Goal: Task Accomplishment & Management: Use online tool/utility

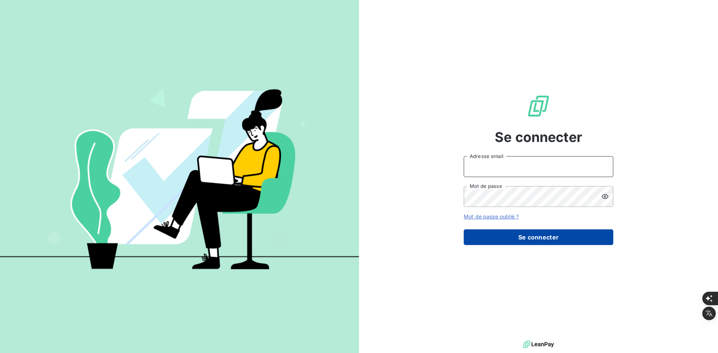
type input "[PERSON_NAME][EMAIL_ADDRESS][DOMAIN_NAME]"
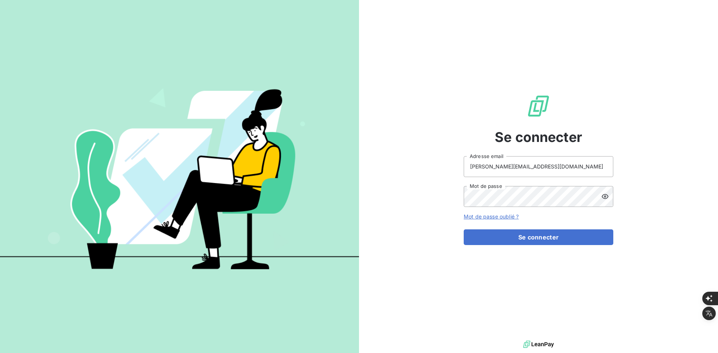
drag, startPoint x: 477, startPoint y: 240, endPoint x: 467, endPoint y: 247, distance: 12.7
click at [477, 240] on button "Se connecter" at bounding box center [539, 238] width 150 height 16
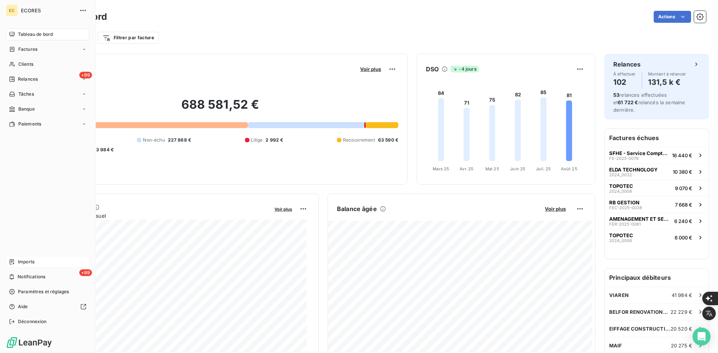
click at [32, 262] on span "Imports" at bounding box center [26, 262] width 16 height 7
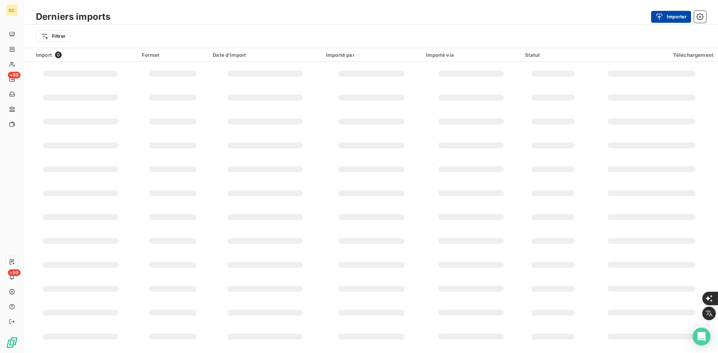
click at [674, 15] on button "Importer" at bounding box center [671, 17] width 40 height 12
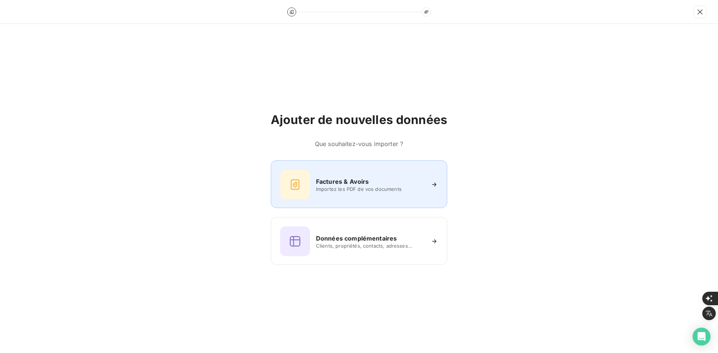
click at [297, 190] on icon at bounding box center [295, 185] width 12 height 12
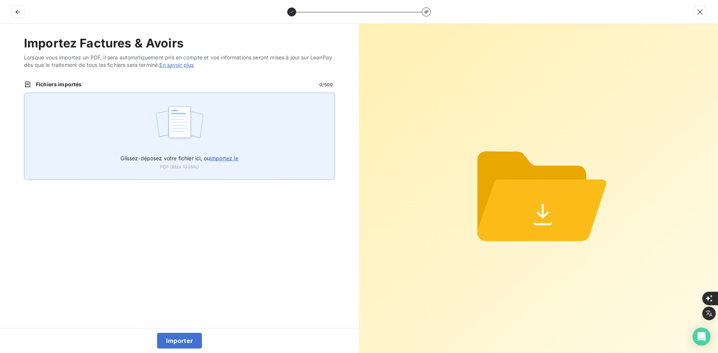
click at [248, 132] on div "Glissez-déposez votre fichier ici, ou importez le PDF (Max 100Mo)" at bounding box center [179, 136] width 311 height 87
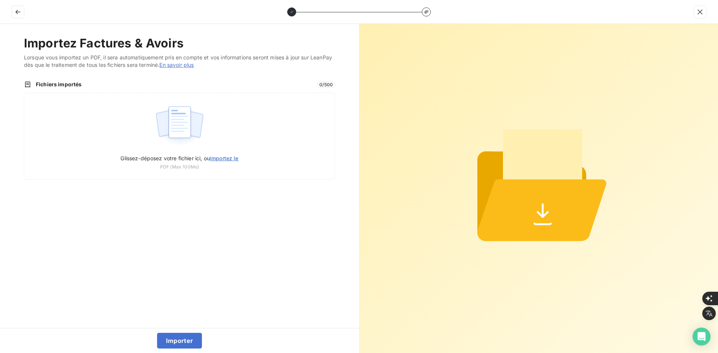
type input "C:\fakepath\FEF-2025-2446.pdf"
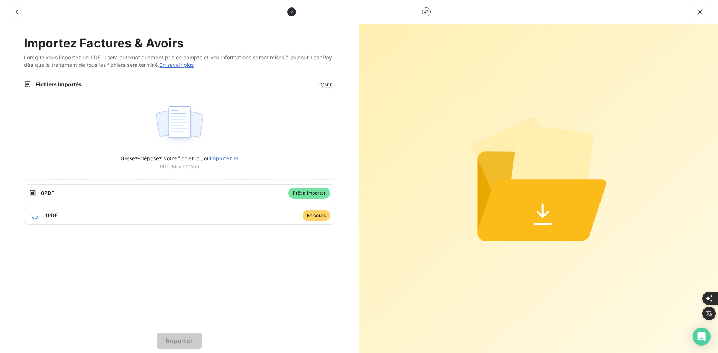
click at [173, 333] on button "Importer" at bounding box center [179, 341] width 45 height 16
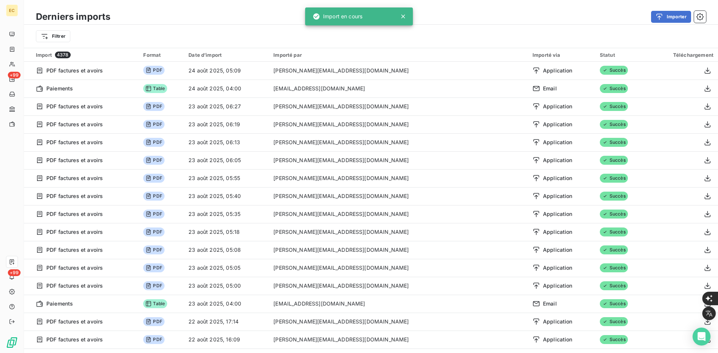
click at [18, 46] on div "EC +99 +99" at bounding box center [12, 176] width 24 height 353
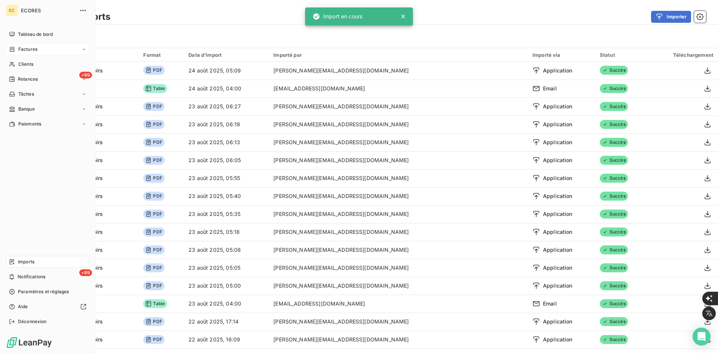
click at [19, 49] on span "Factures" at bounding box center [27, 49] width 19 height 7
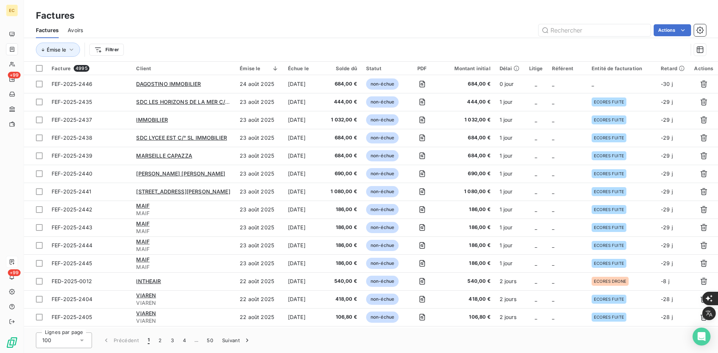
click at [528, 91] on td "_" at bounding box center [535, 84] width 23 height 18
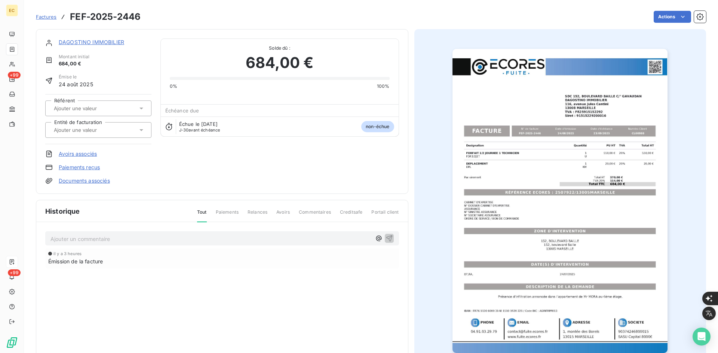
click at [68, 130] on input "text" at bounding box center [90, 130] width 75 height 7
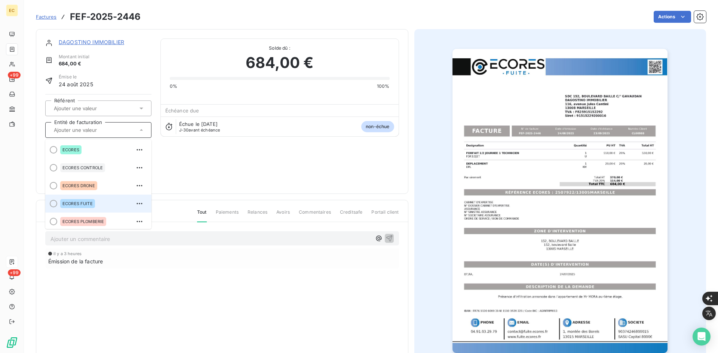
click at [76, 206] on div "ECORES FUITE" at bounding box center [77, 203] width 35 height 9
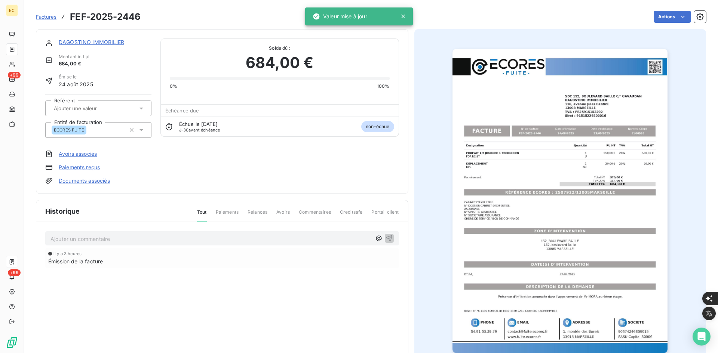
click at [82, 185] on div "[PERSON_NAME] IMMOBILIER Montant initial 684,00 € Émise le 24 août 2025 Référen…" at bounding box center [222, 111] width 372 height 165
click at [85, 181] on link "Documents associés" at bounding box center [84, 180] width 51 height 7
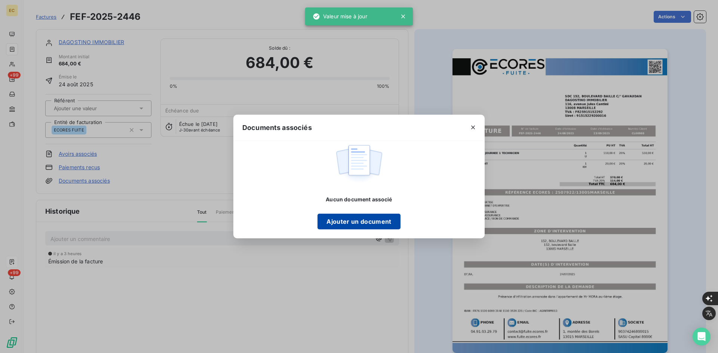
click at [323, 218] on button "Ajouter un document" at bounding box center [358, 222] width 83 height 16
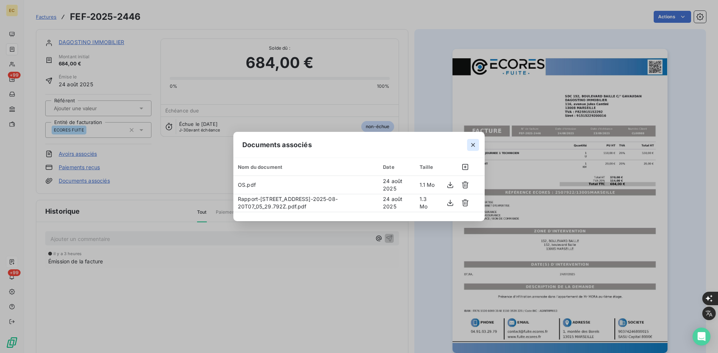
click at [474, 146] on icon "button" at bounding box center [472, 144] width 7 height 7
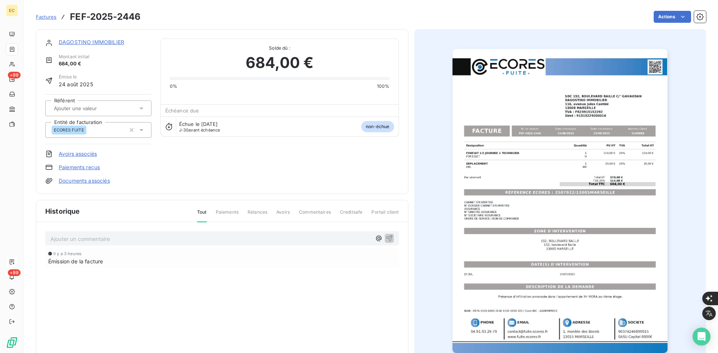
click at [95, 39] on link "DAGOSTINO IMMOBILIER" at bounding box center [91, 42] width 65 height 6
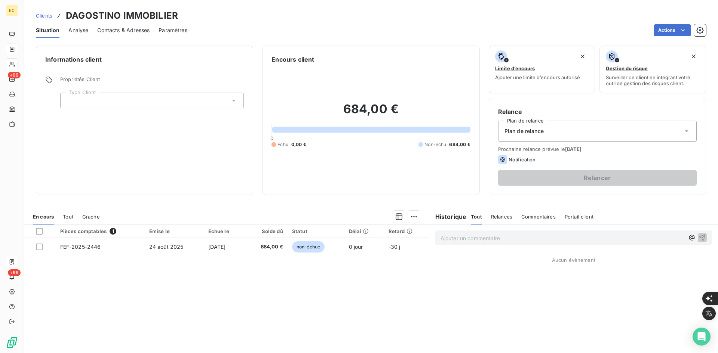
click at [144, 99] on div at bounding box center [152, 101] width 184 height 16
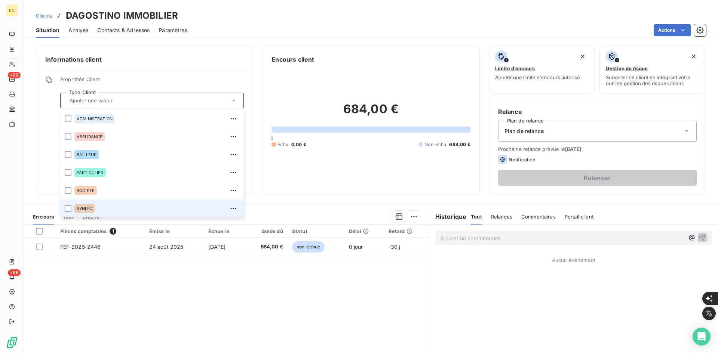
click at [98, 205] on div "SYNDIC" at bounding box center [156, 209] width 165 height 12
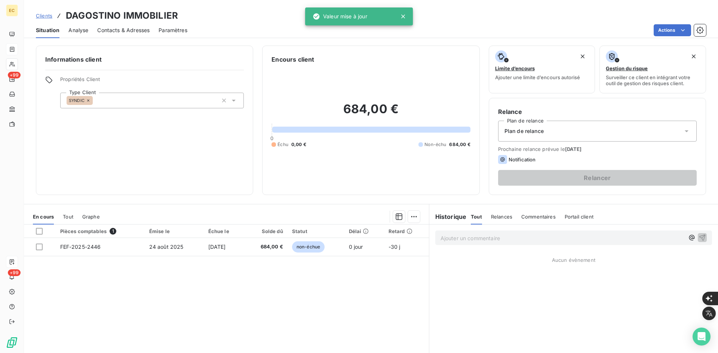
click at [551, 131] on div "Plan de relance" at bounding box center [597, 131] width 199 height 21
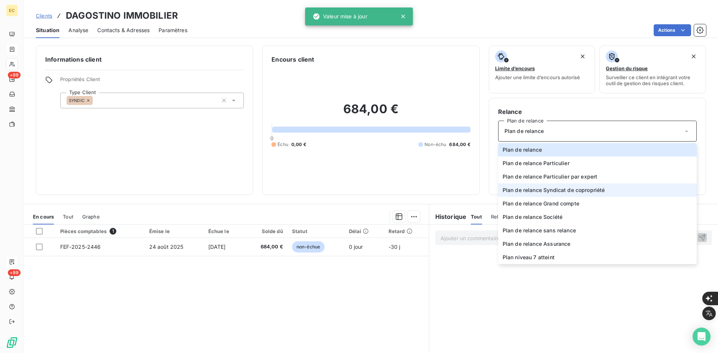
click at [563, 185] on li "Plan de relance Syndicat de copropriété" at bounding box center [597, 190] width 199 height 13
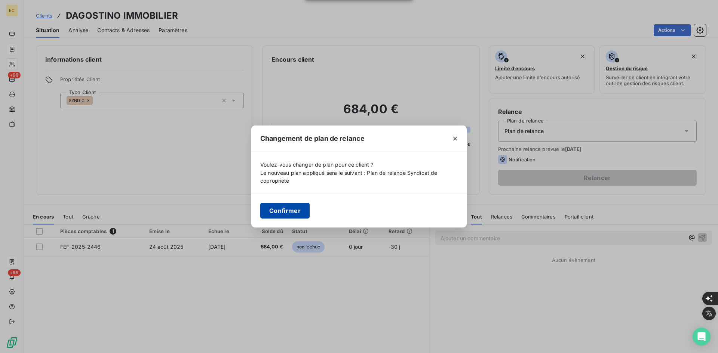
click at [291, 211] on button "Confirmer" at bounding box center [284, 211] width 49 height 16
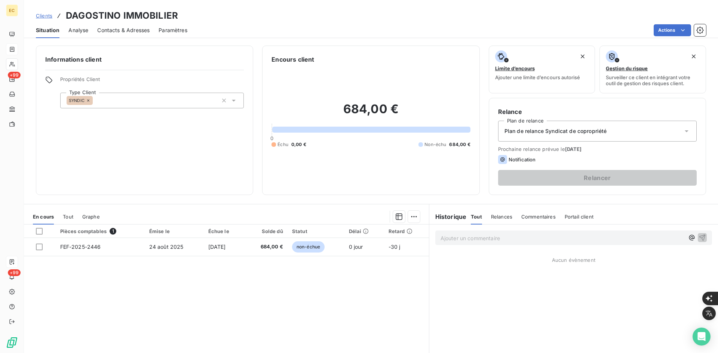
click at [116, 30] on span "Contacts & Adresses" at bounding box center [123, 30] width 52 height 7
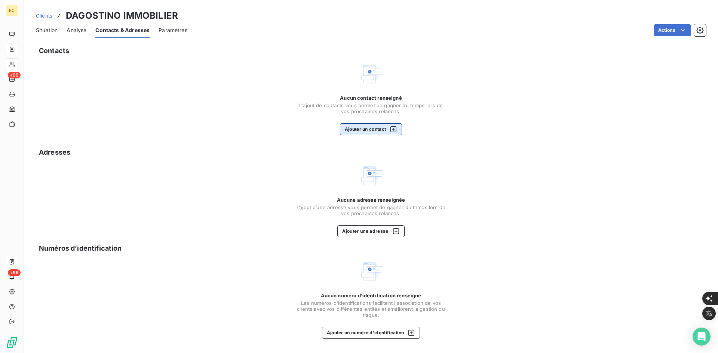
click at [382, 128] on button "Ajouter un contact" at bounding box center [371, 129] width 62 height 12
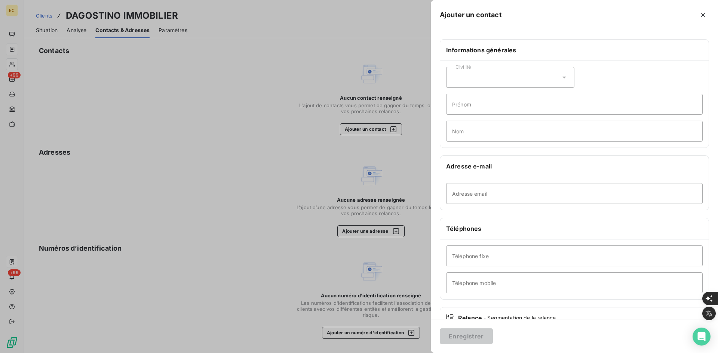
click at [565, 182] on div "Adresse email" at bounding box center [574, 193] width 268 height 33
click at [566, 190] on input "Adresse email" at bounding box center [574, 193] width 256 height 21
paste input "Sinistre [PERSON_NAME] <[EMAIL_ADDRESS][DOMAIN_NAME]>"
click at [522, 198] on input "Sinistre [PERSON_NAME] <[EMAIL_ADDRESS][DOMAIN_NAME]" at bounding box center [574, 193] width 256 height 21
type input "[EMAIL_ADDRESS][DOMAIN_NAME]"
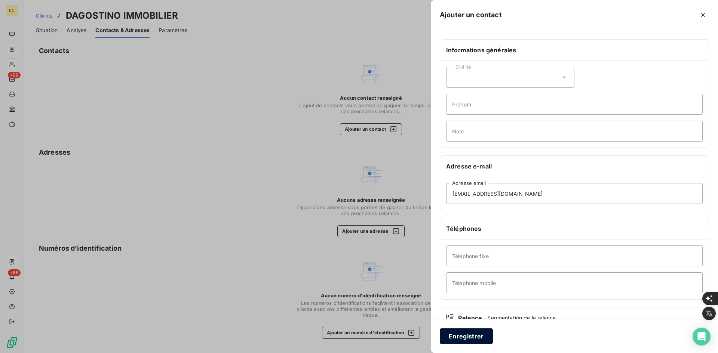
click at [473, 339] on button "Enregistrer" at bounding box center [466, 337] width 53 height 16
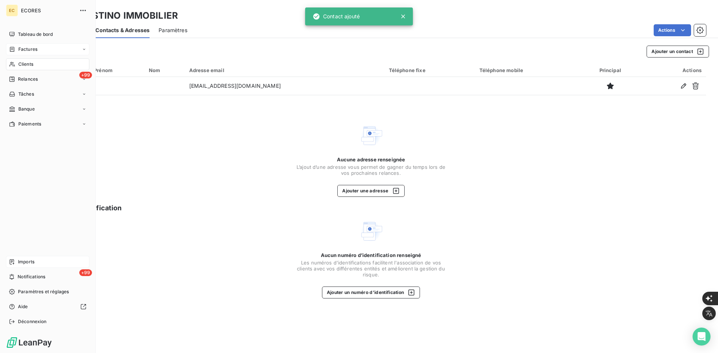
click at [35, 262] on div "Imports" at bounding box center [47, 262] width 83 height 12
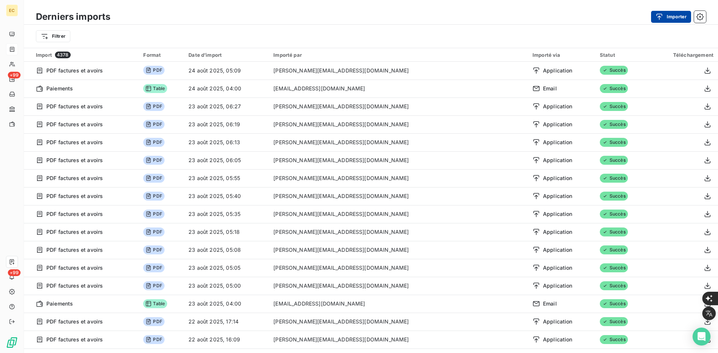
click at [667, 17] on button "Importer" at bounding box center [671, 17] width 40 height 12
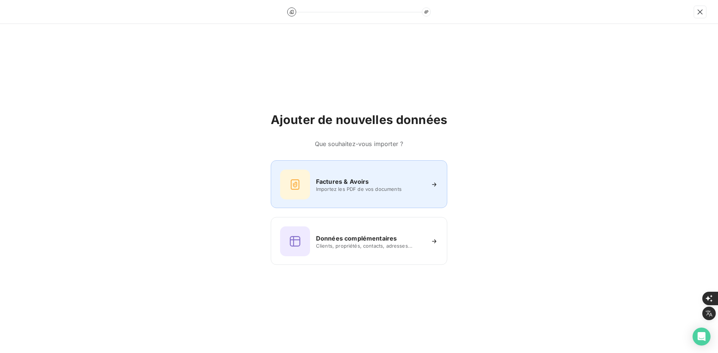
click at [384, 170] on div "Factures & Avoirs Importez les PDF de vos documents" at bounding box center [359, 185] width 158 height 30
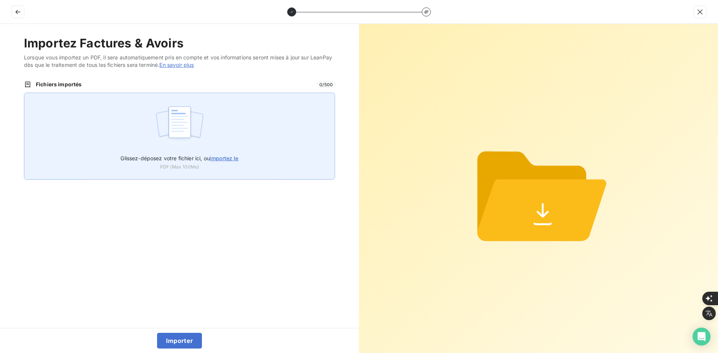
click at [262, 111] on div "Glissez-déposez votre fichier ici, ou importez le PDF (Max 100Mo)" at bounding box center [179, 136] width 311 height 87
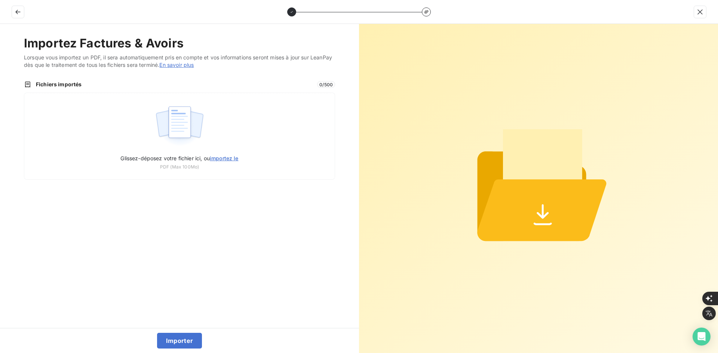
type input "C:\fakepath\FEF-2025-2447.pdf"
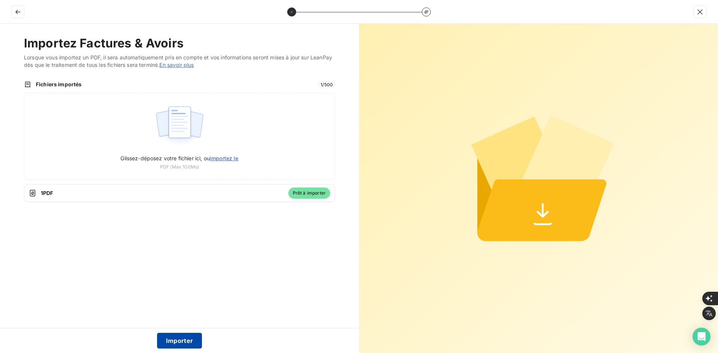
click at [173, 342] on button "Importer" at bounding box center [179, 341] width 45 height 16
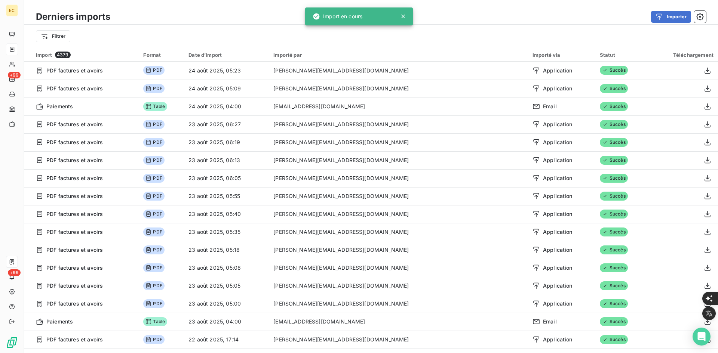
click at [16, 48] on div at bounding box center [12, 49] width 12 height 12
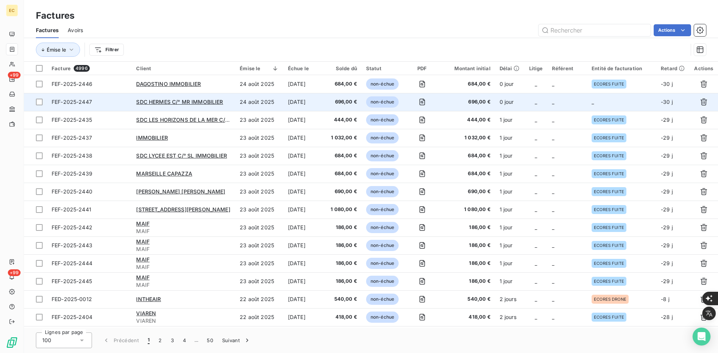
click at [507, 107] on td "0 jour" at bounding box center [510, 102] width 30 height 18
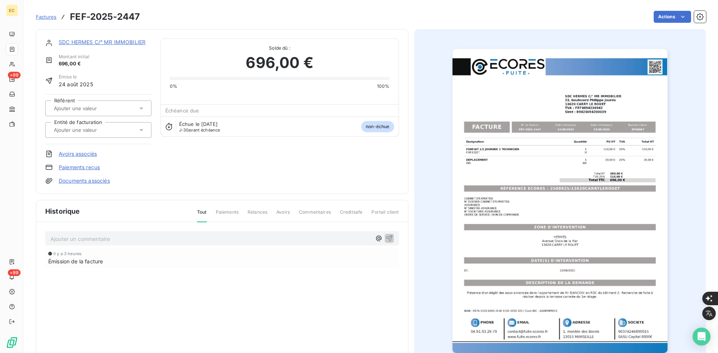
click at [146, 132] on div at bounding box center [98, 130] width 106 height 16
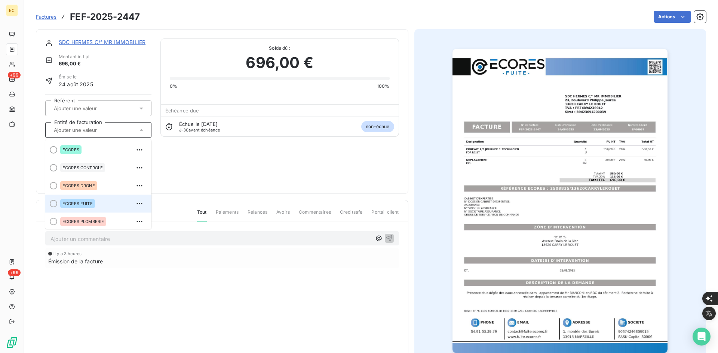
click at [68, 203] on span "ECORES FUITE" at bounding box center [77, 204] width 30 height 4
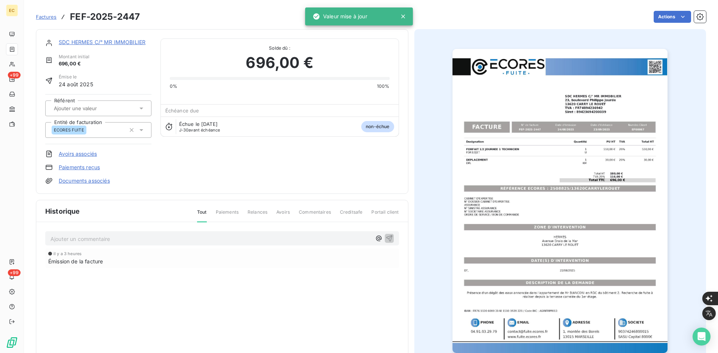
click at [89, 178] on link "Documents associés" at bounding box center [84, 180] width 51 height 7
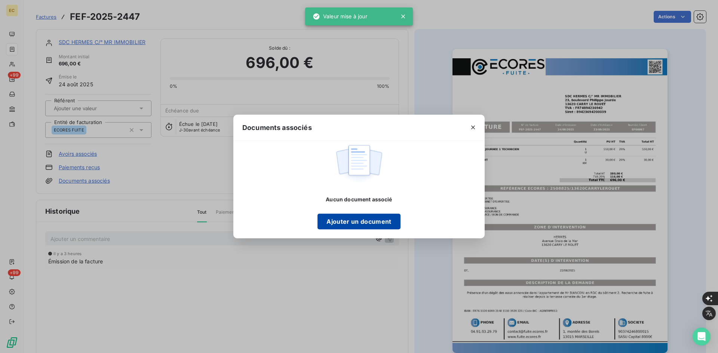
click at [342, 215] on button "Ajouter un document" at bounding box center [358, 222] width 83 height 16
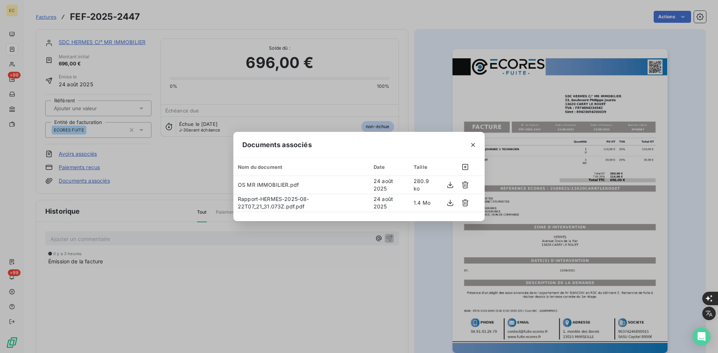
drag, startPoint x: 474, startPoint y: 146, endPoint x: 287, endPoint y: 119, distance: 188.5
click at [474, 146] on icon "button" at bounding box center [473, 145] width 4 height 4
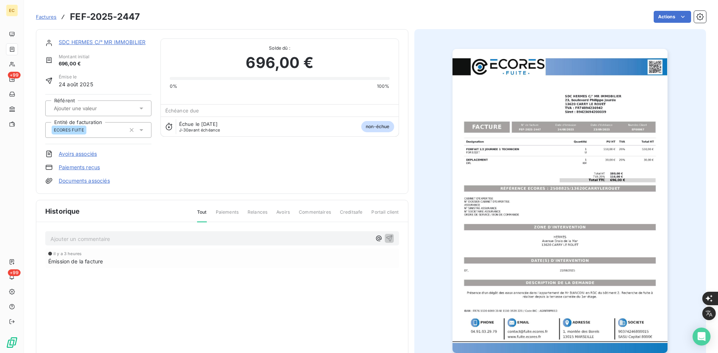
click at [127, 42] on link "SDC HERMES C/° MR IMMOBILIER" at bounding box center [102, 42] width 87 height 6
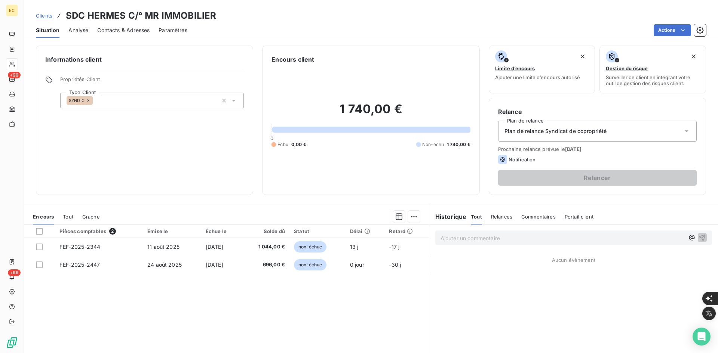
click at [120, 106] on div "SYNDIC" at bounding box center [152, 101] width 184 height 16
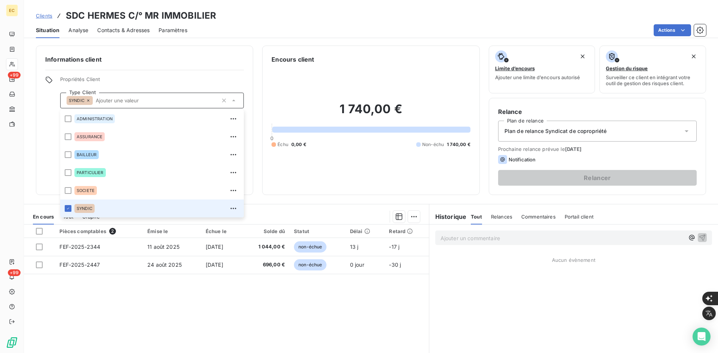
click at [161, 60] on h6 "Informations client" at bounding box center [144, 59] width 199 height 9
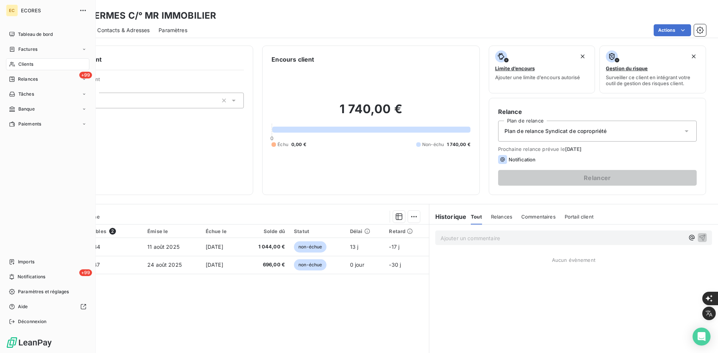
drag, startPoint x: 12, startPoint y: 260, endPoint x: 69, endPoint y: 255, distance: 57.8
click at [12, 260] on icon at bounding box center [12, 261] width 4 height 5
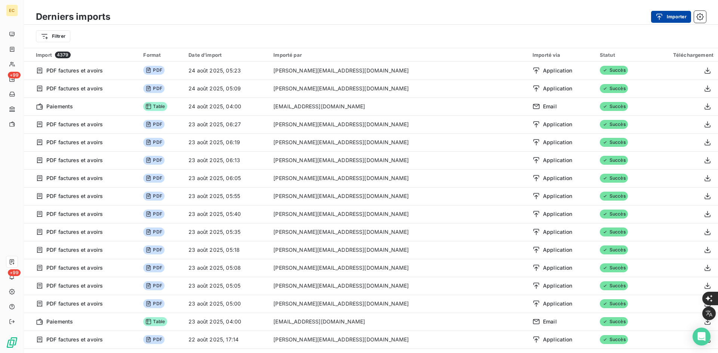
click at [671, 16] on button "Importer" at bounding box center [671, 17] width 40 height 12
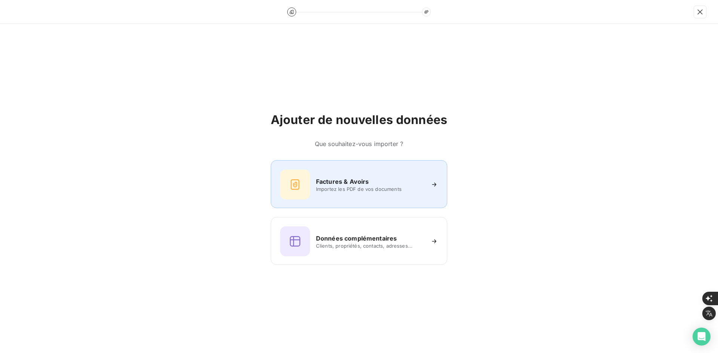
click at [351, 178] on h6 "Factures & Avoirs" at bounding box center [342, 181] width 53 height 9
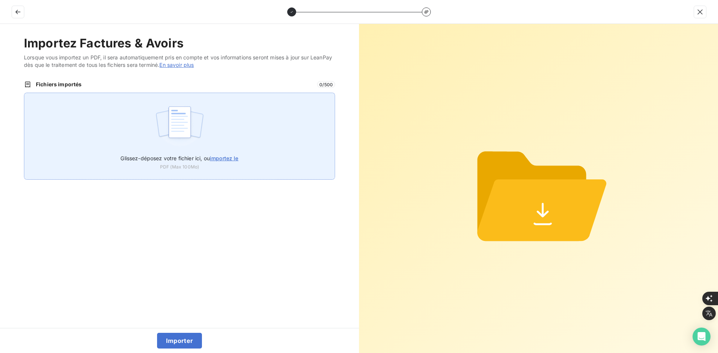
click at [162, 132] on img at bounding box center [180, 126] width 50 height 48
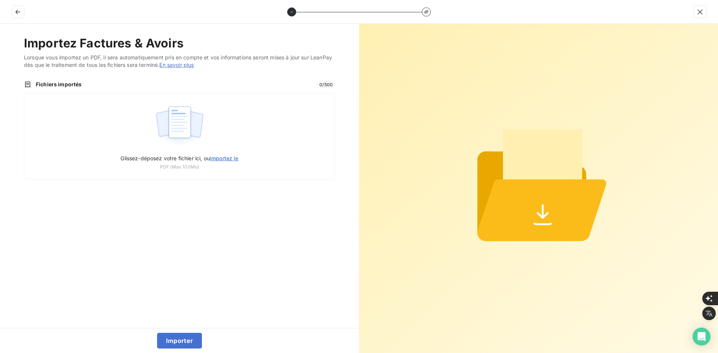
type input "C:\fakepath\FEF-2025-2448.pdf"
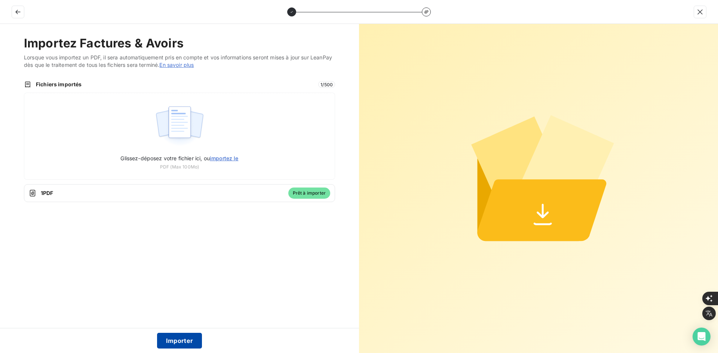
click at [173, 342] on button "Importer" at bounding box center [179, 341] width 45 height 16
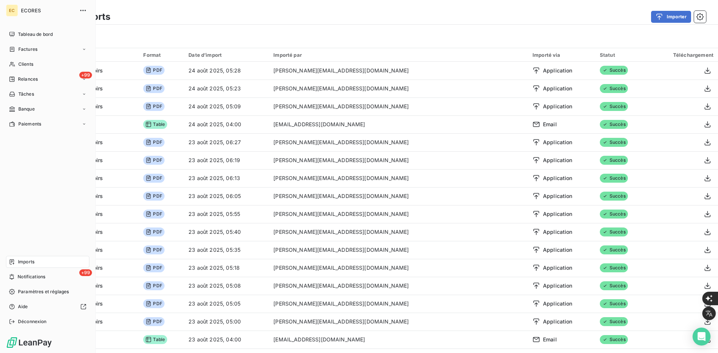
click at [18, 50] on span "Factures" at bounding box center [27, 49] width 19 height 7
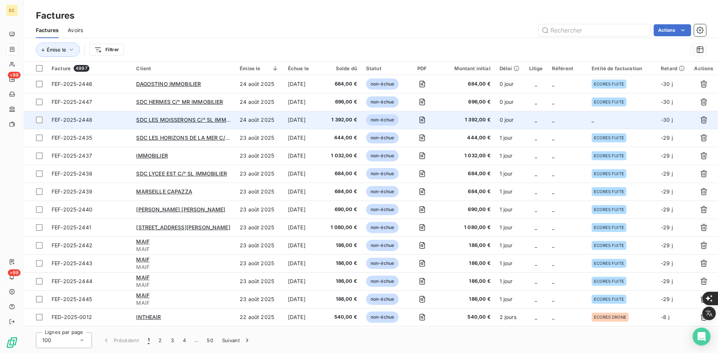
click at [591, 119] on td "_" at bounding box center [621, 120] width 69 height 18
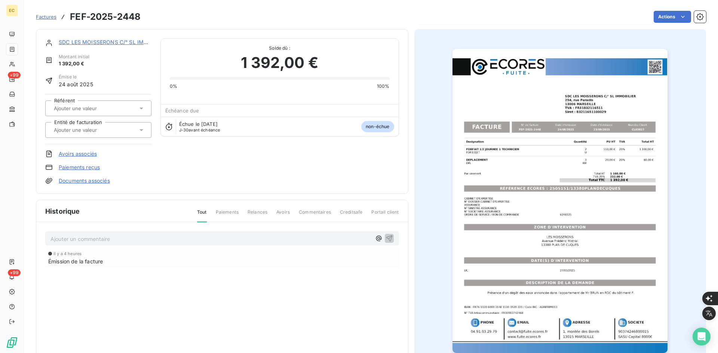
click at [142, 126] on div at bounding box center [98, 130] width 106 height 16
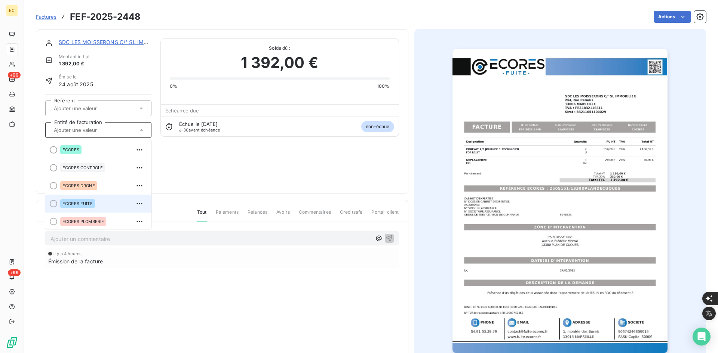
click at [77, 202] on span "ECORES FUITE" at bounding box center [77, 204] width 30 height 4
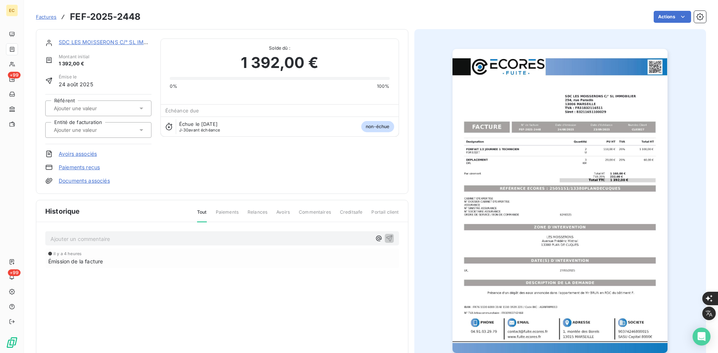
click at [94, 180] on link "Documents associés" at bounding box center [84, 180] width 51 height 7
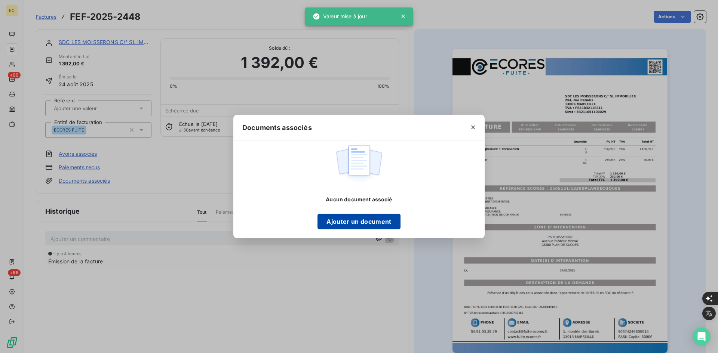
click at [352, 215] on button "Ajouter un document" at bounding box center [358, 222] width 83 height 16
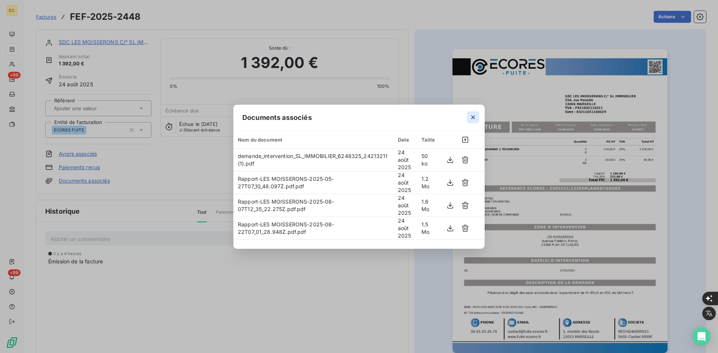
click at [475, 116] on icon "button" at bounding box center [472, 117] width 7 height 7
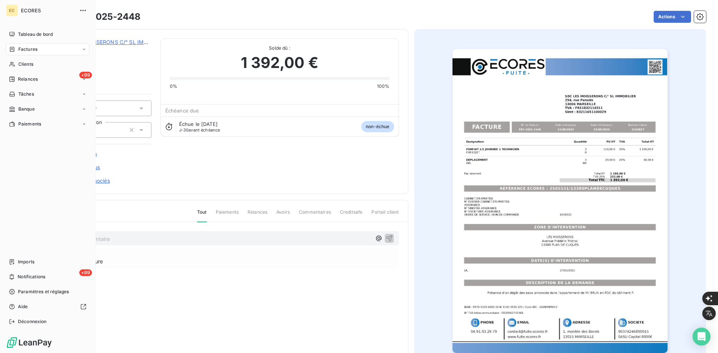
drag, startPoint x: 19, startPoint y: 51, endPoint x: 76, endPoint y: 53, distance: 56.9
click at [19, 51] on span "Factures" at bounding box center [27, 49] width 19 height 7
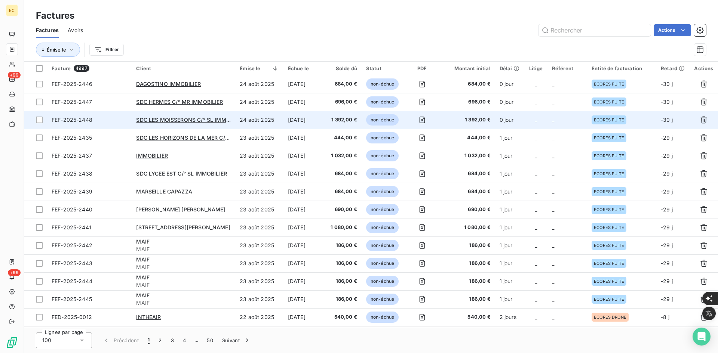
click at [567, 116] on td "_" at bounding box center [567, 120] width 40 height 18
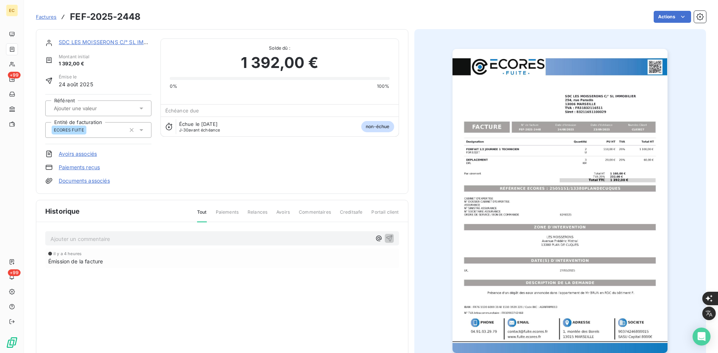
click at [86, 39] on link "SDC LES MOISSERONS C/° SL IMMOBILIER" at bounding box center [114, 42] width 110 height 6
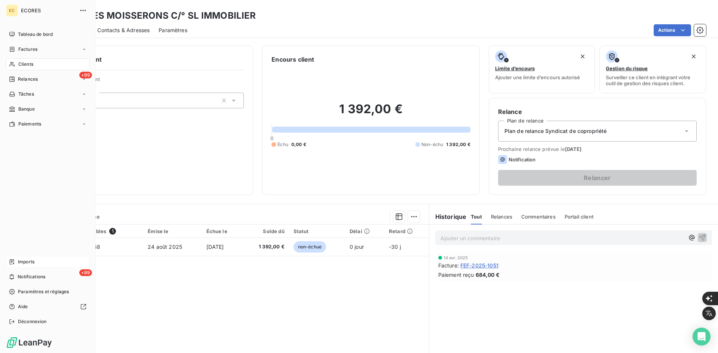
click at [19, 258] on div "Imports" at bounding box center [47, 262] width 83 height 12
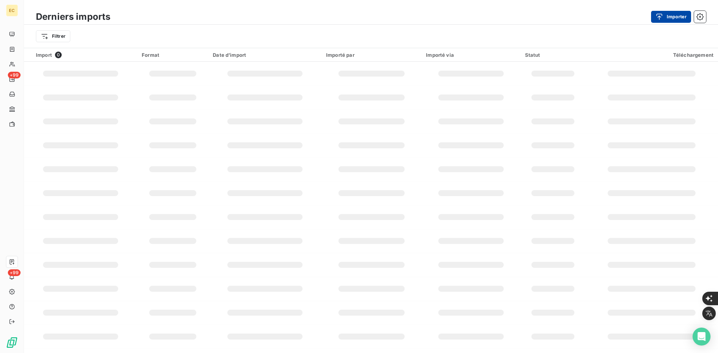
click at [667, 18] on button "Importer" at bounding box center [671, 17] width 40 height 12
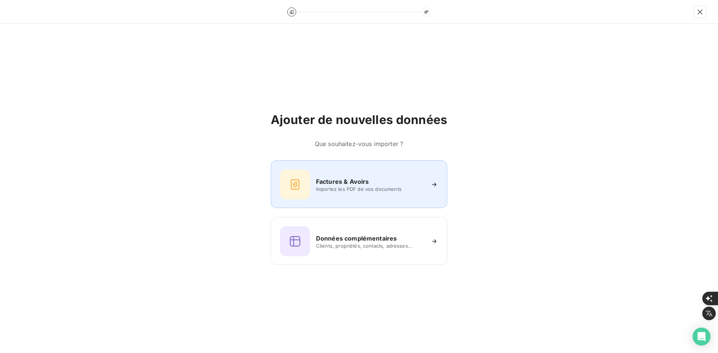
click at [335, 169] on div "Factures & Avoirs Importez les PDF de vos documents" at bounding box center [359, 184] width 176 height 48
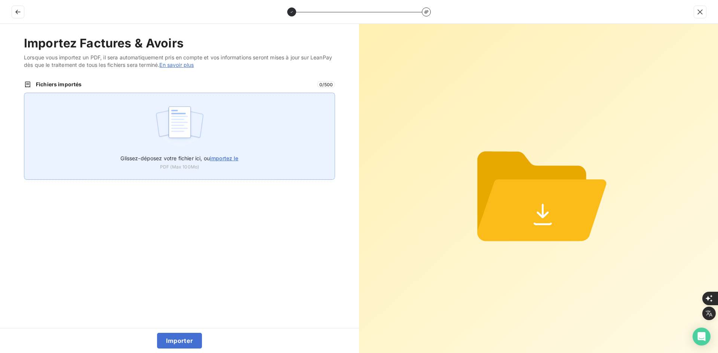
click at [169, 115] on img at bounding box center [180, 126] width 50 height 48
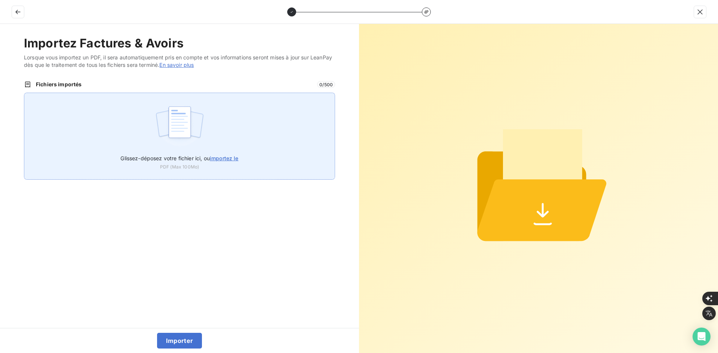
type input "C:\fakepath\FEF-2025-2449.pdf"
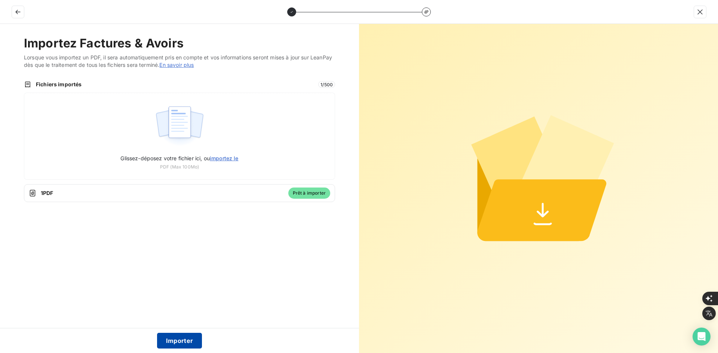
click at [182, 338] on button "Importer" at bounding box center [179, 341] width 45 height 16
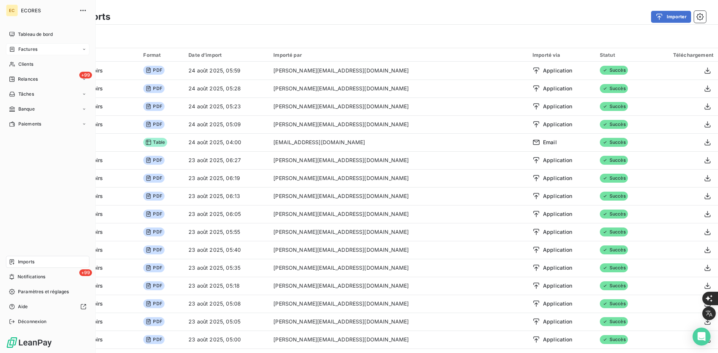
drag, startPoint x: 16, startPoint y: 47, endPoint x: 41, endPoint y: 47, distance: 25.0
click at [16, 47] on div "Factures" at bounding box center [23, 49] width 28 height 7
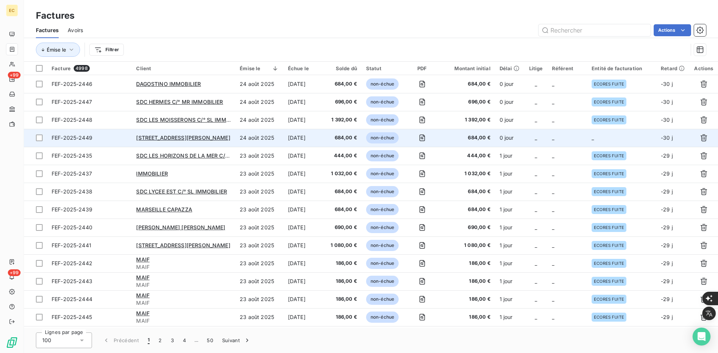
click at [614, 135] on td "_" at bounding box center [621, 138] width 69 height 18
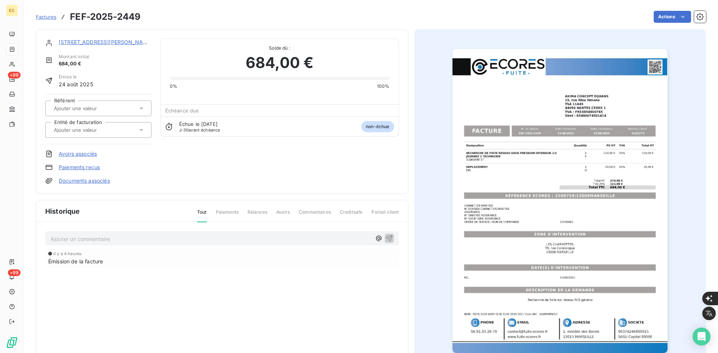
click at [104, 129] on input "text" at bounding box center [90, 130] width 75 height 7
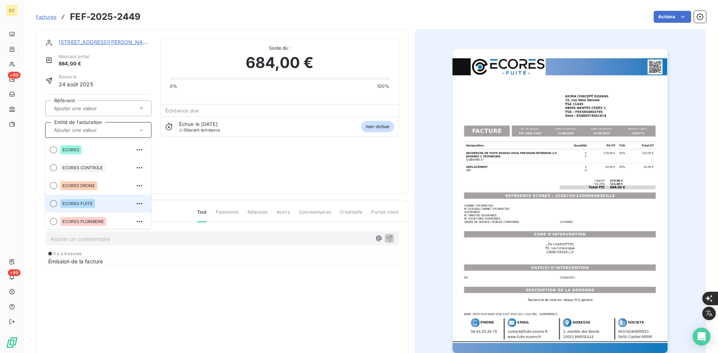
click at [102, 202] on div "ECORES FUITE" at bounding box center [102, 204] width 85 height 12
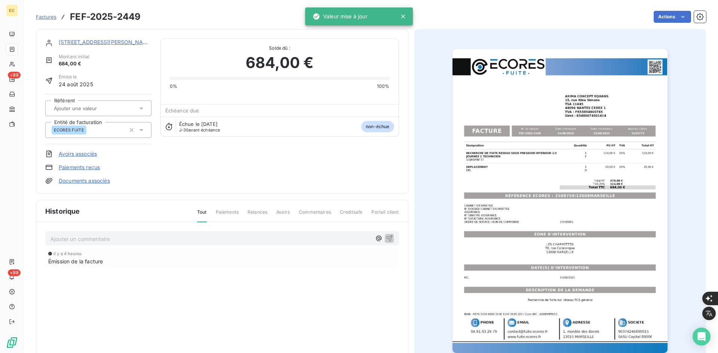
click at [101, 183] on link "Documents associés" at bounding box center [84, 180] width 51 height 7
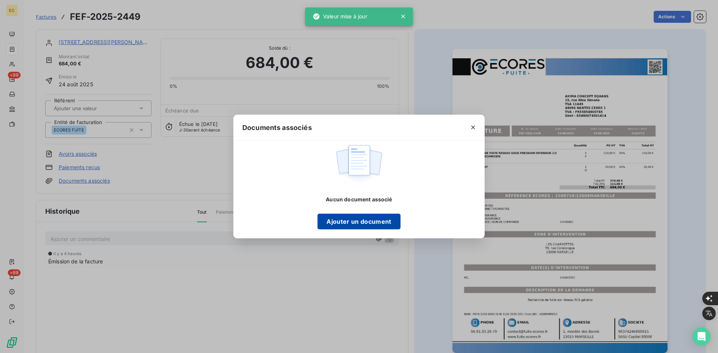
click at [342, 220] on button "Ajouter un document" at bounding box center [358, 222] width 83 height 16
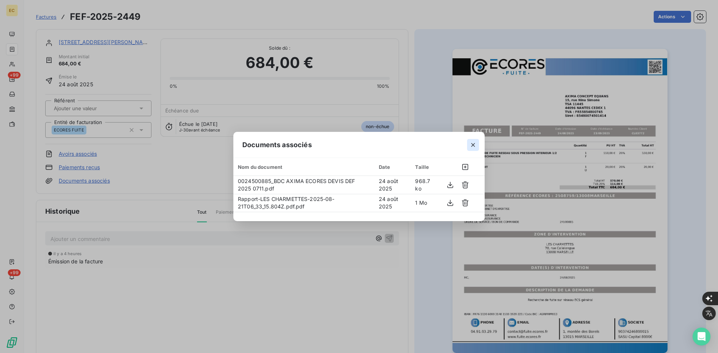
click at [469, 145] on icon "button" at bounding box center [472, 144] width 7 height 7
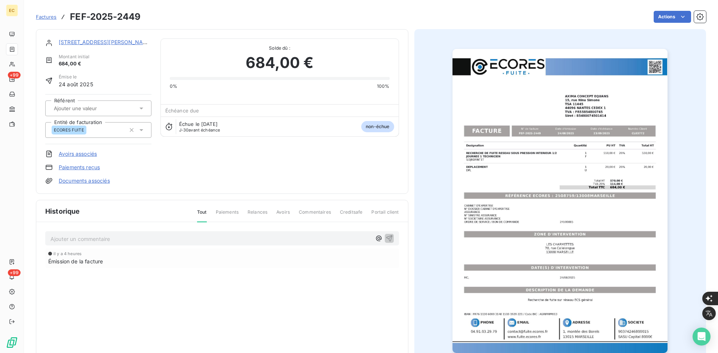
click at [100, 44] on link "[STREET_ADDRESS][PERSON_NAME]" at bounding box center [106, 42] width 94 height 6
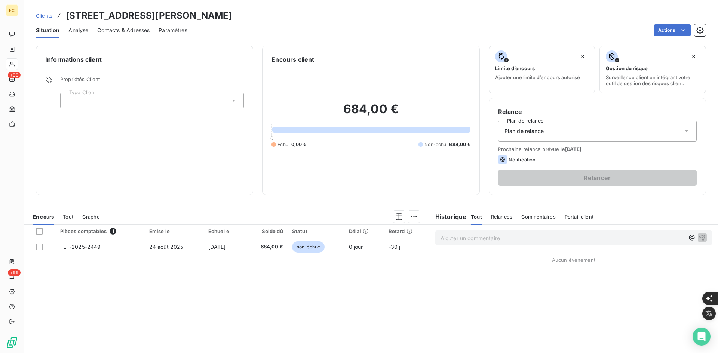
click at [119, 108] on div at bounding box center [152, 101] width 184 height 16
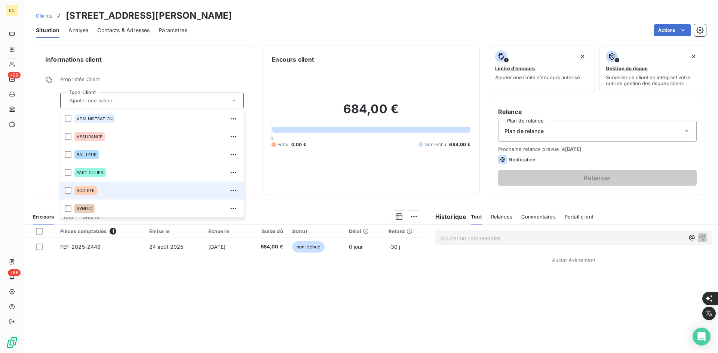
click at [121, 194] on div "SOCIETE" at bounding box center [156, 191] width 165 height 12
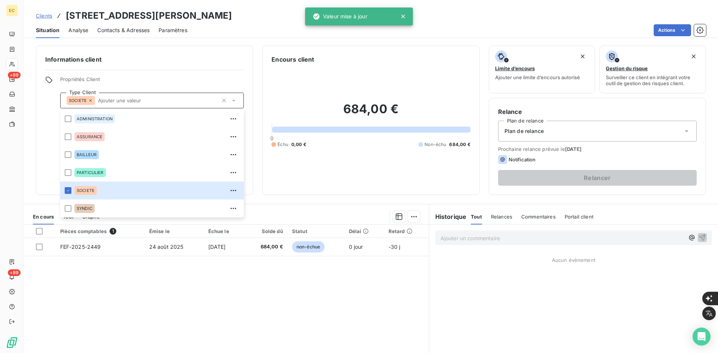
click at [548, 141] on div "Plan de relance" at bounding box center [597, 131] width 199 height 21
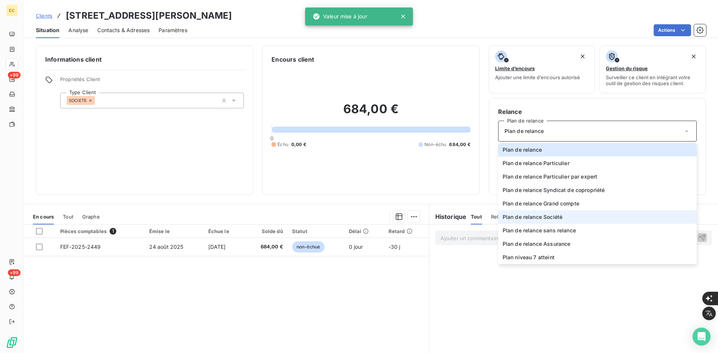
click at [566, 219] on li "Plan de relance Société" at bounding box center [597, 216] width 199 height 13
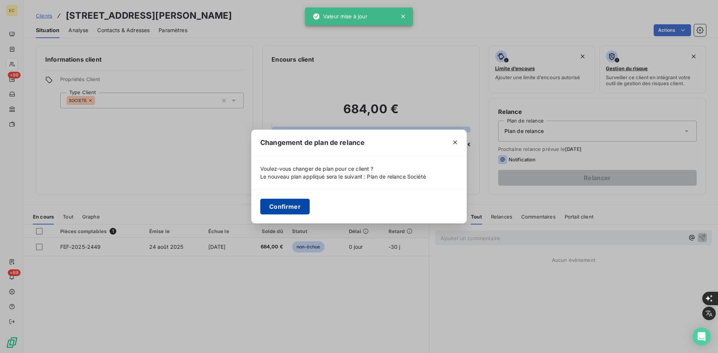
click at [282, 208] on button "Confirmer" at bounding box center [284, 207] width 49 height 16
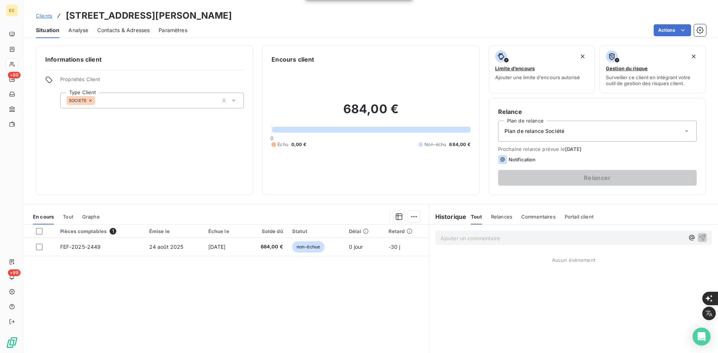
click at [131, 32] on span "Contacts & Adresses" at bounding box center [123, 30] width 52 height 7
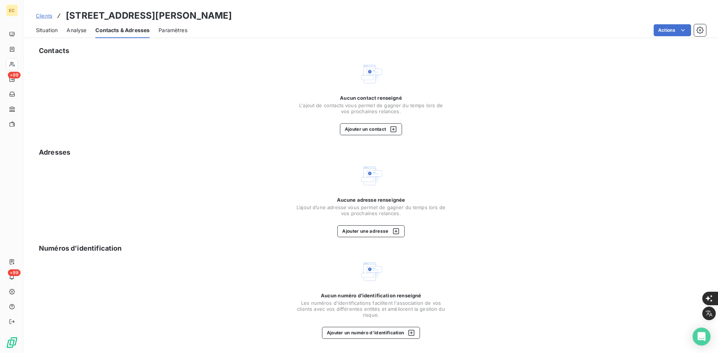
click at [360, 100] on span "Aucun contact renseigné" at bounding box center [371, 98] width 62 height 6
click at [359, 124] on button "Ajouter un contact" at bounding box center [371, 129] width 62 height 12
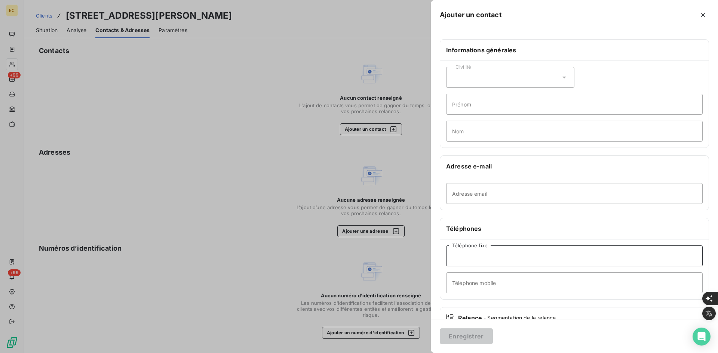
drag, startPoint x: 491, startPoint y: 257, endPoint x: 490, endPoint y: 245, distance: 11.6
click at [491, 257] on input "Téléphone fixe" at bounding box center [574, 256] width 256 height 21
click at [472, 199] on input "Adresse email" at bounding box center [574, 193] width 256 height 21
paste input "[EMAIL_ADDRESS][DOMAIN_NAME]."
type input "[EMAIL_ADDRESS][DOMAIN_NAME]"
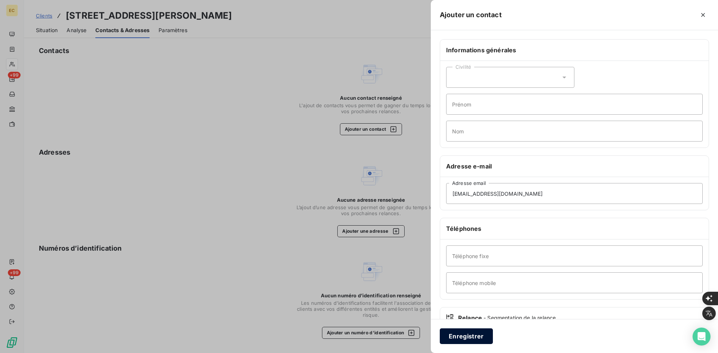
click at [488, 338] on button "Enregistrer" at bounding box center [466, 337] width 53 height 16
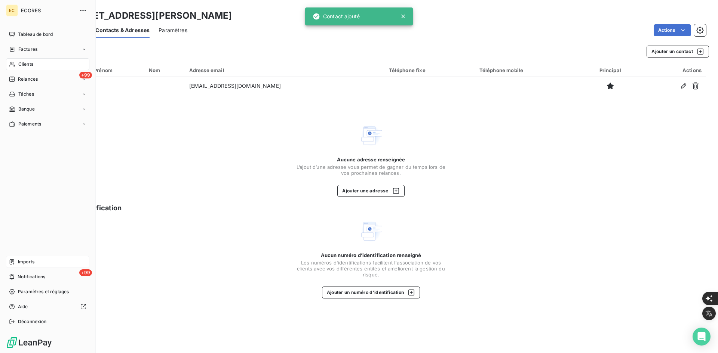
click at [12, 266] on div "Imports" at bounding box center [47, 262] width 83 height 12
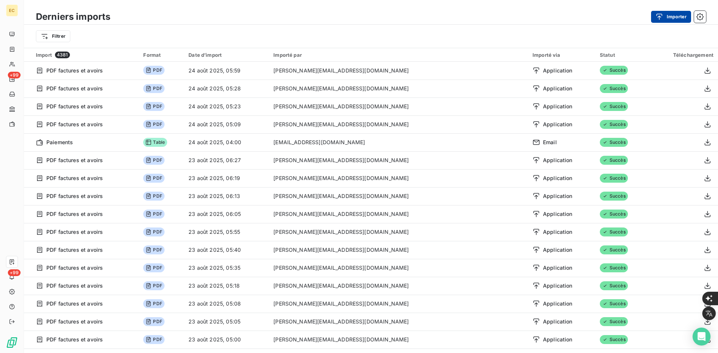
click at [663, 16] on div "button" at bounding box center [660, 16] width 11 height 7
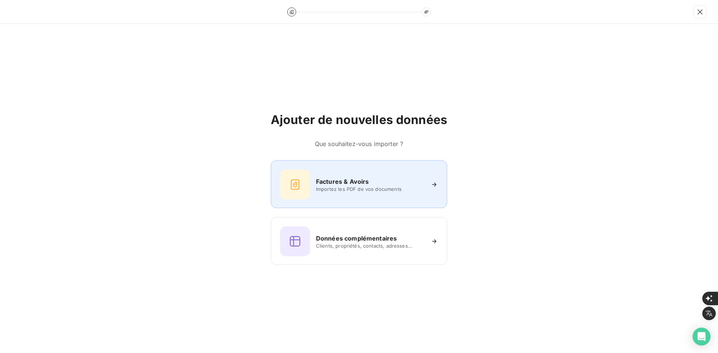
click at [320, 179] on h6 "Factures & Avoirs" at bounding box center [342, 181] width 53 height 9
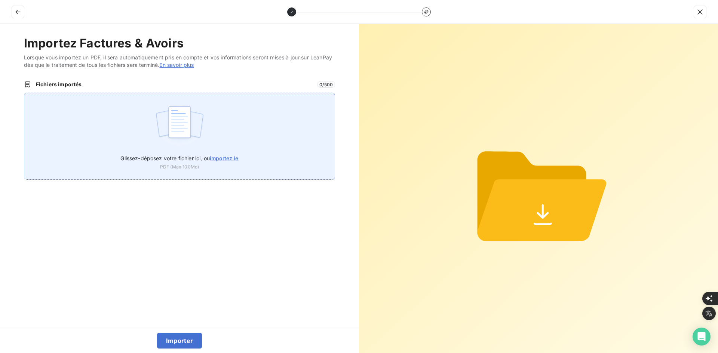
click at [190, 130] on img at bounding box center [180, 126] width 50 height 48
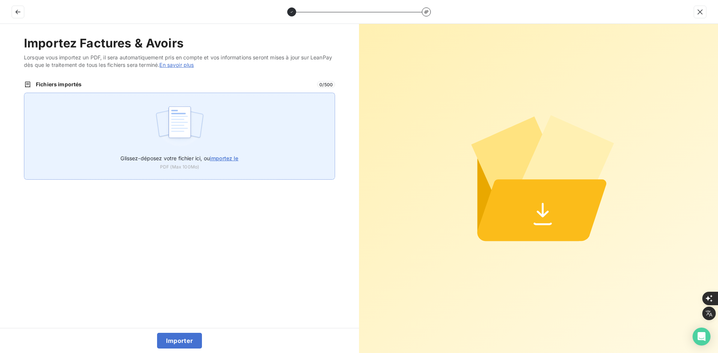
type input "C:\fakepath\FEF-2025-2450.pdf"
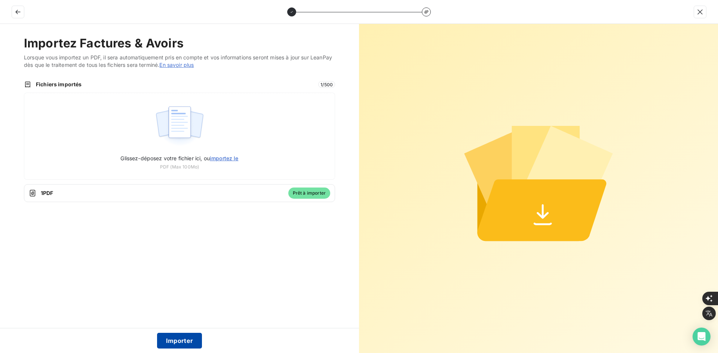
click at [178, 341] on button "Importer" at bounding box center [179, 341] width 45 height 16
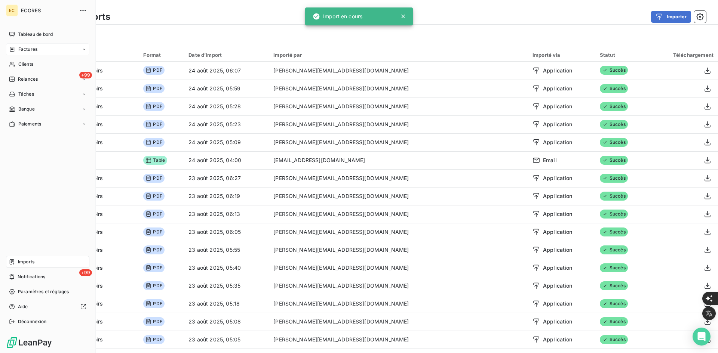
click at [10, 47] on icon at bounding box center [12, 49] width 6 height 6
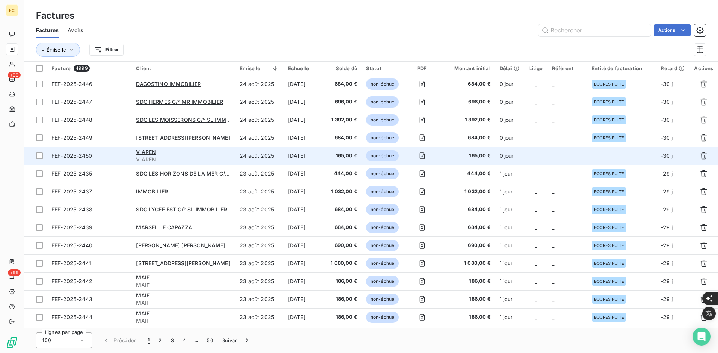
click at [587, 160] on td "_" at bounding box center [621, 156] width 69 height 18
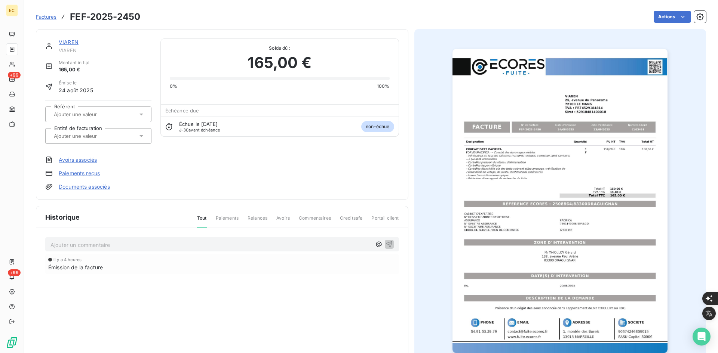
click at [119, 135] on div at bounding box center [95, 136] width 86 height 10
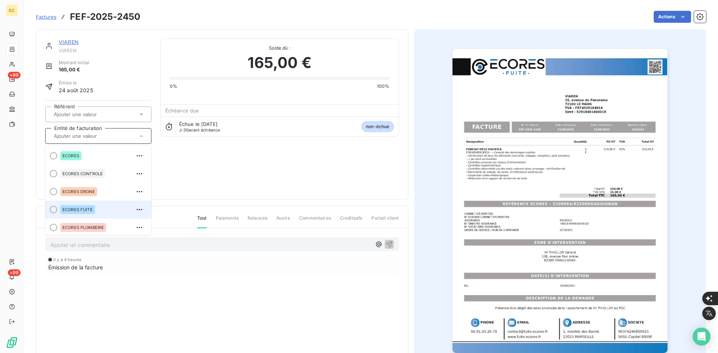
click at [95, 213] on div "ECORES FUITE" at bounding box center [102, 210] width 85 height 12
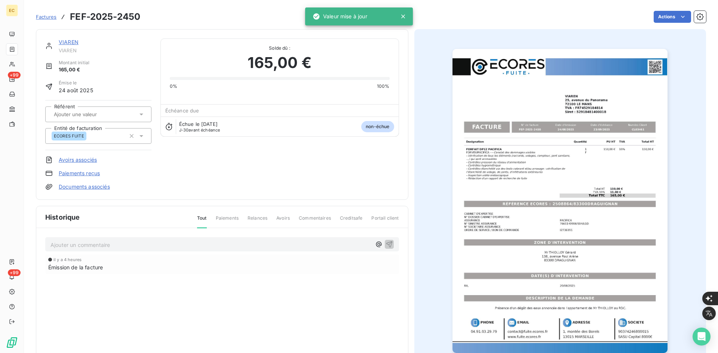
click at [101, 186] on link "Documents associés" at bounding box center [84, 186] width 51 height 7
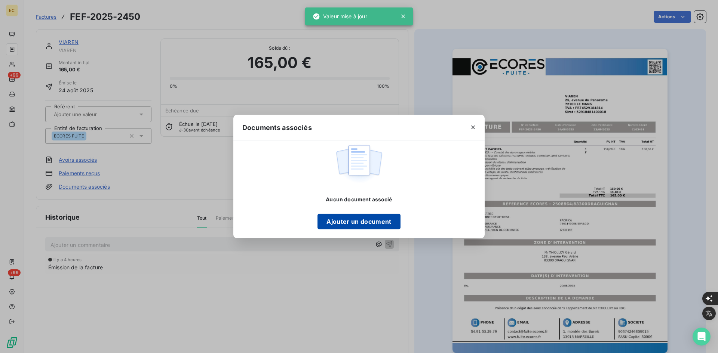
click at [341, 227] on button "Ajouter un document" at bounding box center [358, 222] width 83 height 16
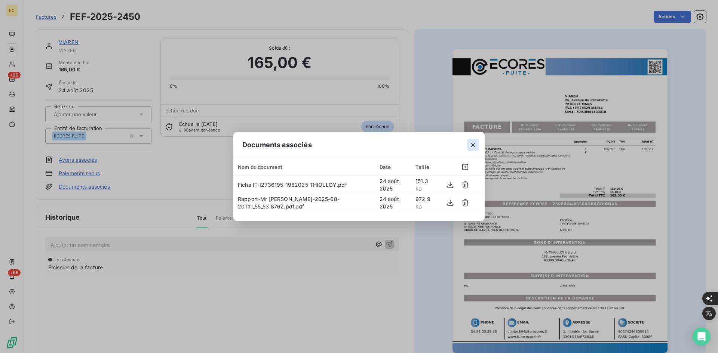
click at [474, 146] on icon "button" at bounding box center [472, 144] width 7 height 7
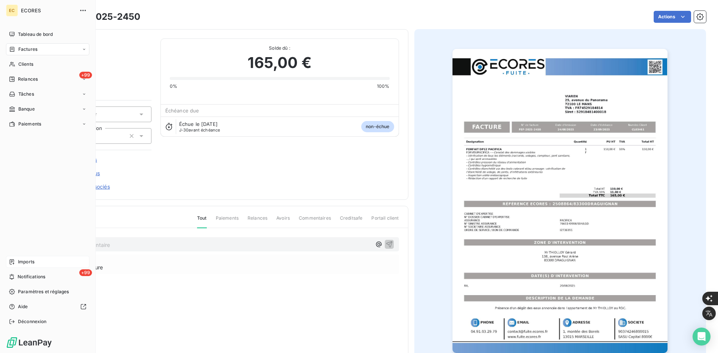
drag, startPoint x: 16, startPoint y: 264, endPoint x: 34, endPoint y: 261, distance: 18.6
click at [16, 264] on div "Imports" at bounding box center [47, 262] width 83 height 12
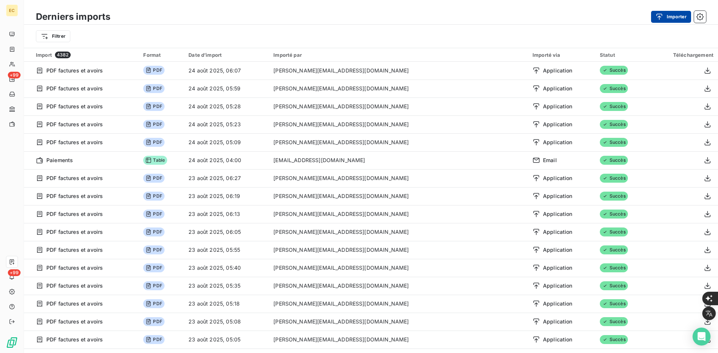
click at [677, 18] on button "Importer" at bounding box center [671, 17] width 40 height 12
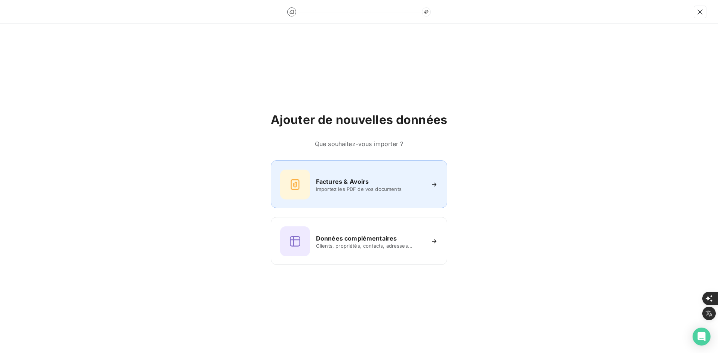
click at [333, 187] on span "Importez les PDF de vos documents" at bounding box center [370, 189] width 108 height 6
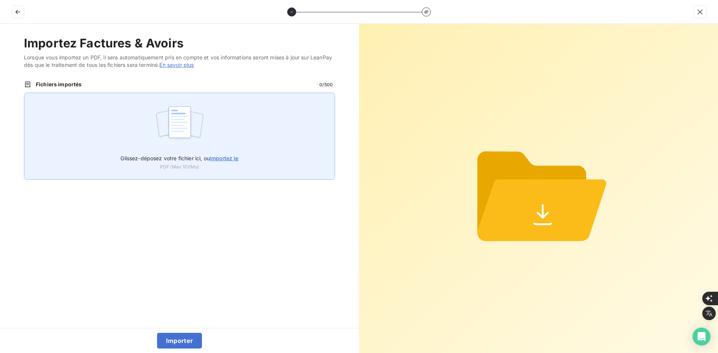
click at [249, 132] on div "Glissez-déposez votre fichier ici, ou importez le PDF (Max 100Mo)" at bounding box center [179, 136] width 311 height 87
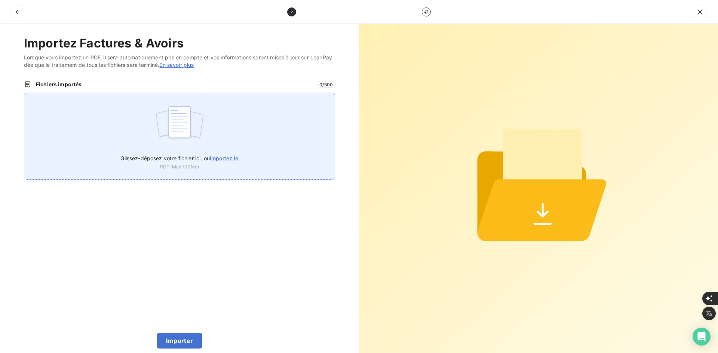
type input "C:\fakepath\FEF-2025-2451.pdf"
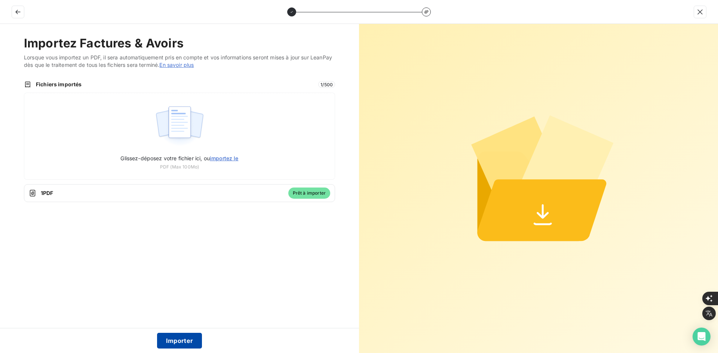
click at [180, 340] on button "Importer" at bounding box center [179, 341] width 45 height 16
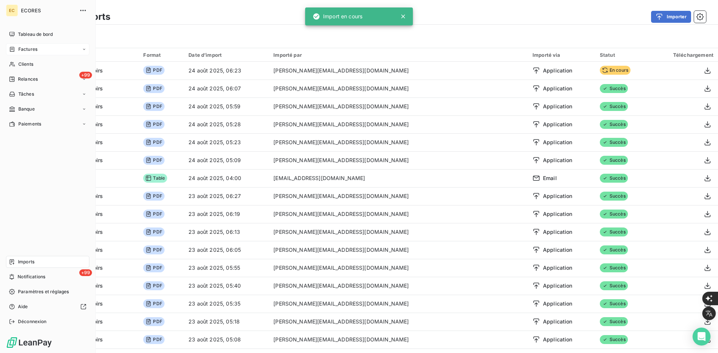
drag, startPoint x: 17, startPoint y: 42, endPoint x: 19, endPoint y: 49, distance: 7.3
click at [17, 42] on nav "Tableau de bord Factures Clients +99 Relances Tâches Banque Paiements" at bounding box center [47, 79] width 83 height 102
click at [19, 50] on span "Factures" at bounding box center [27, 49] width 19 height 7
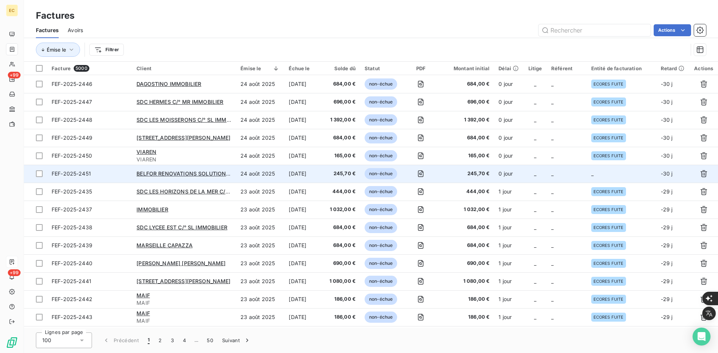
click at [638, 172] on td "_" at bounding box center [622, 174] width 70 height 18
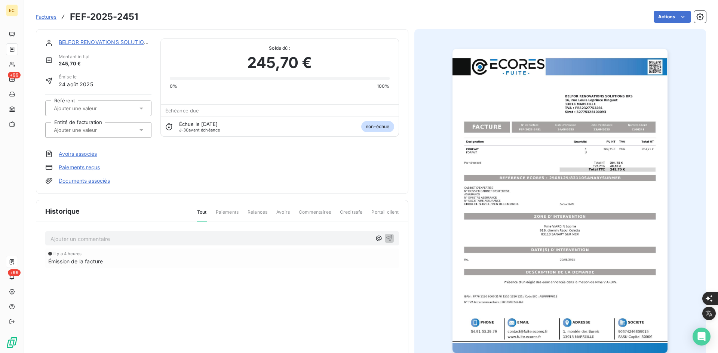
click at [119, 129] on div at bounding box center [95, 130] width 86 height 10
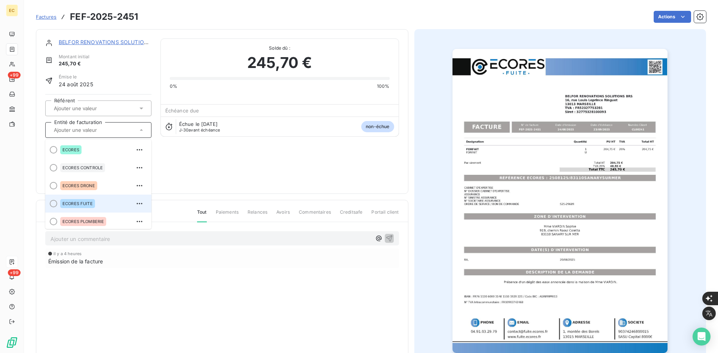
click at [83, 203] on span "ECORES FUITE" at bounding box center [77, 204] width 30 height 4
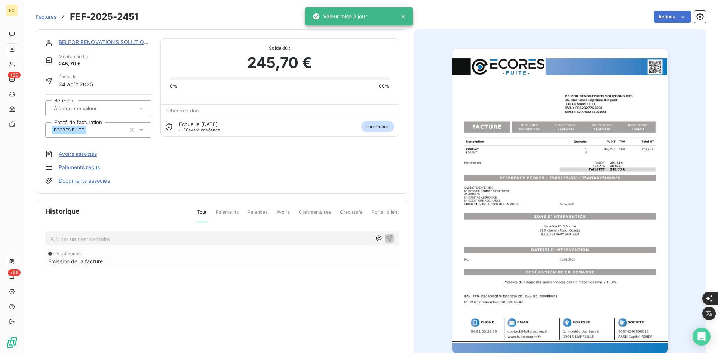
click at [90, 182] on link "Documents associés" at bounding box center [84, 180] width 51 height 7
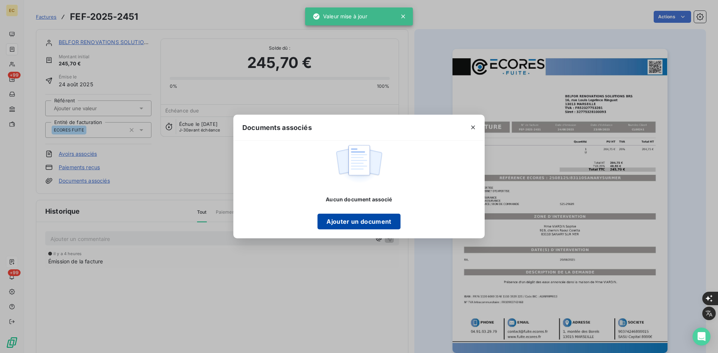
click at [348, 219] on button "Ajouter un document" at bounding box center [358, 222] width 83 height 16
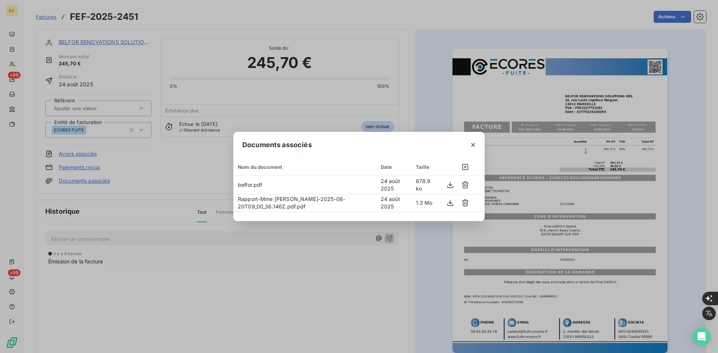
click at [472, 144] on icon "button" at bounding box center [473, 145] width 4 height 4
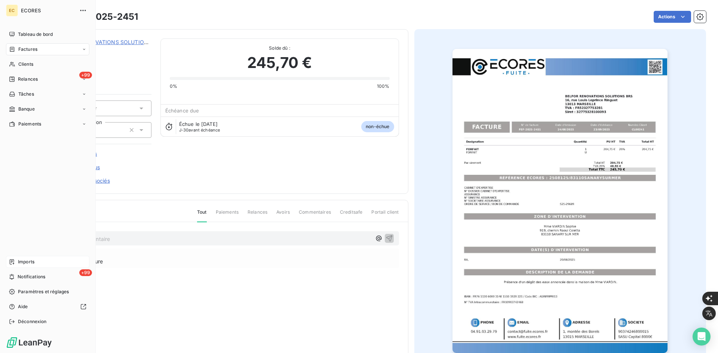
click at [18, 260] on span "Imports" at bounding box center [26, 262] width 16 height 7
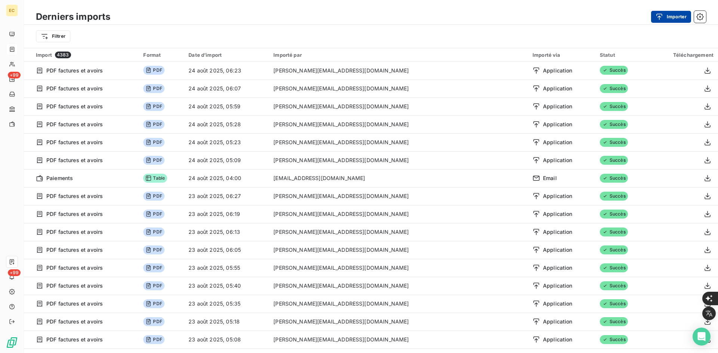
click at [671, 15] on button "Importer" at bounding box center [671, 17] width 40 height 12
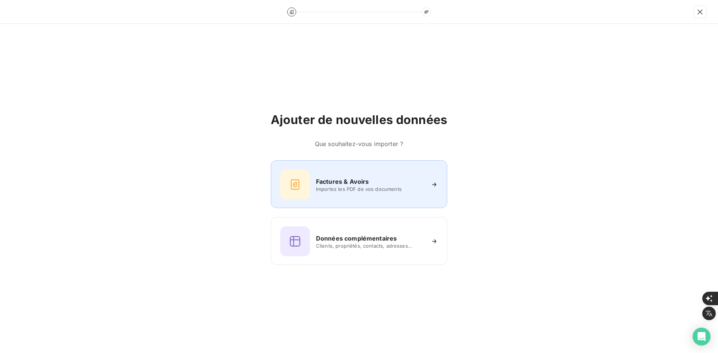
click at [350, 183] on h6 "Factures & Avoirs" at bounding box center [342, 181] width 53 height 9
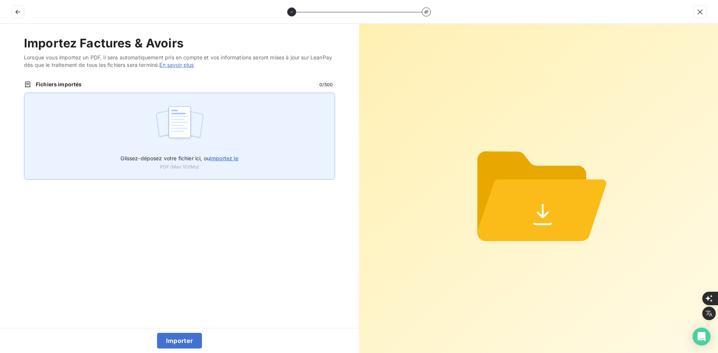
click at [185, 132] on img at bounding box center [180, 126] width 50 height 48
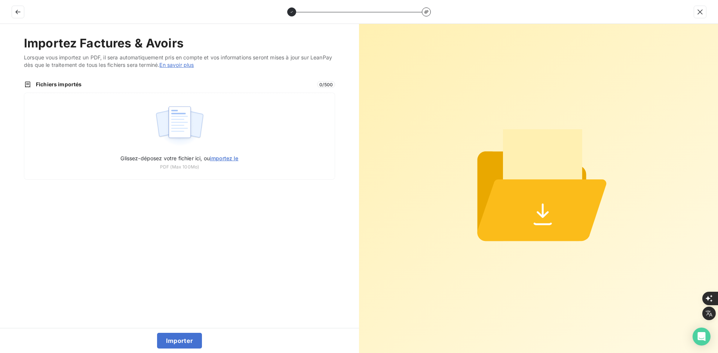
type input "C:\fakepath\FEF-2025-2452.pdf"
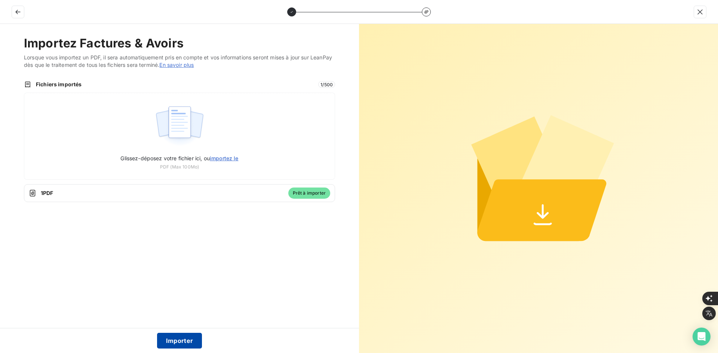
click at [180, 341] on button "Importer" at bounding box center [179, 341] width 45 height 16
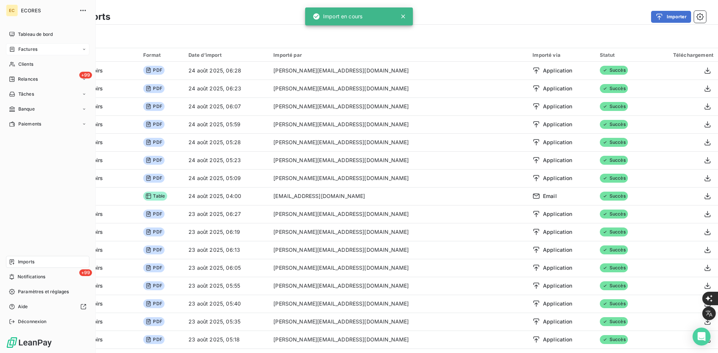
click at [19, 47] on span "Factures" at bounding box center [27, 49] width 19 height 7
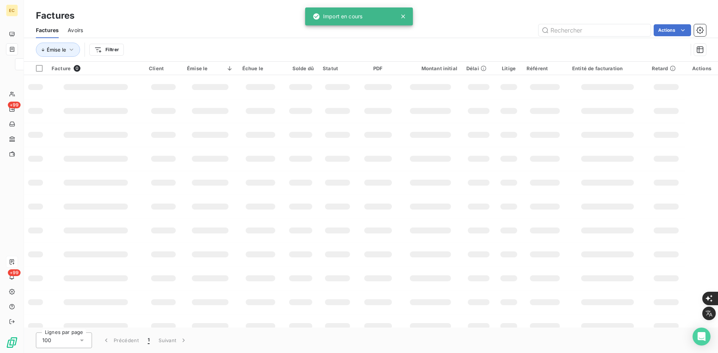
click at [661, 35] on html "EC +99 +99 Factures Factures Avoirs Actions Émise le Filtrer Facture 0 Client É…" at bounding box center [359, 359] width 718 height 719
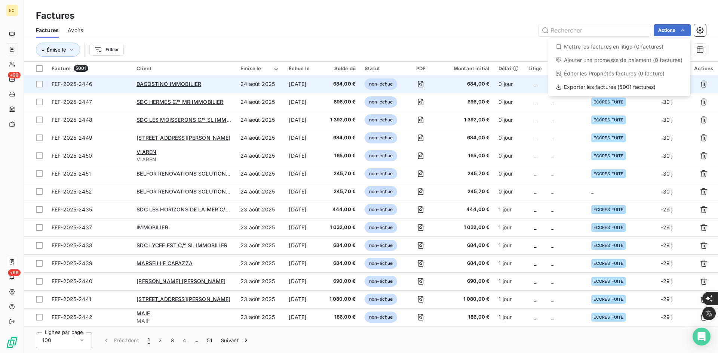
click at [385, 25] on html "EC +99 +99 Factures Factures Avoirs Actions Mettre les factures en litige (0 fa…" at bounding box center [359, 359] width 718 height 719
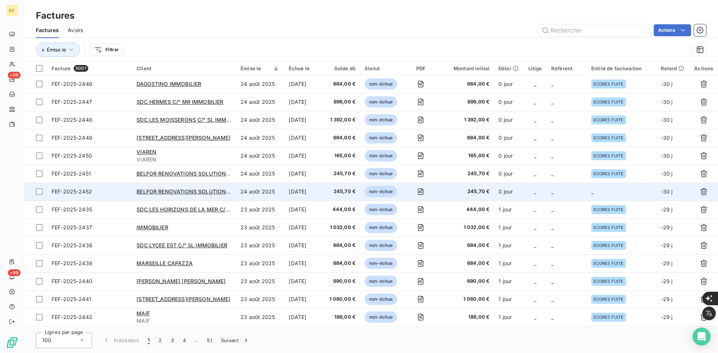
click at [612, 192] on td "_" at bounding box center [622, 192] width 70 height 18
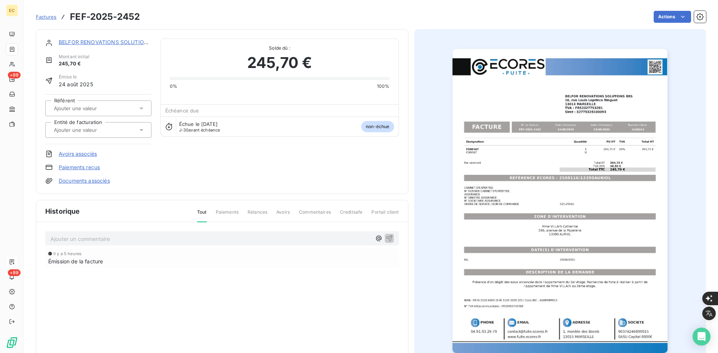
click at [139, 130] on icon at bounding box center [141, 129] width 7 height 7
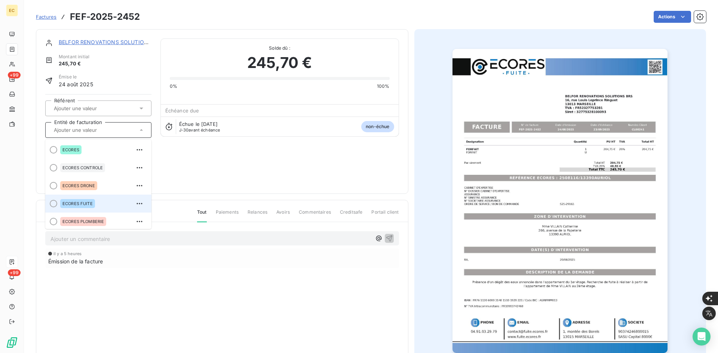
click at [77, 203] on span "ECORES FUITE" at bounding box center [77, 204] width 30 height 4
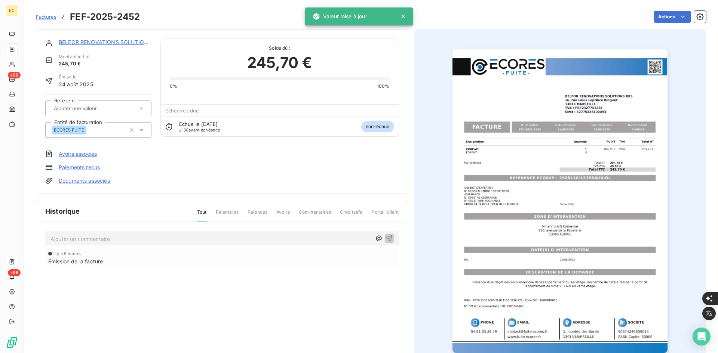
click at [96, 184] on link "Documents associés" at bounding box center [84, 180] width 51 height 7
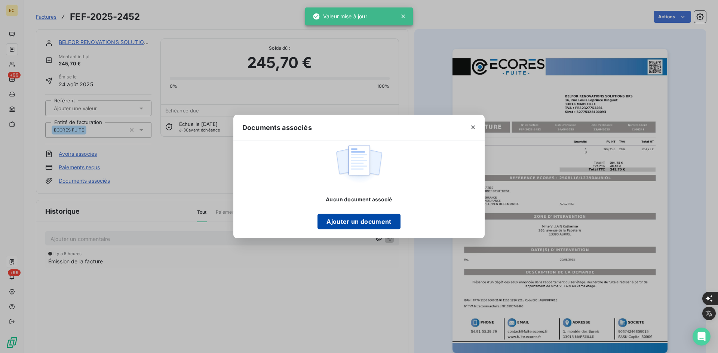
click at [335, 220] on button "Ajouter un document" at bounding box center [358, 222] width 83 height 16
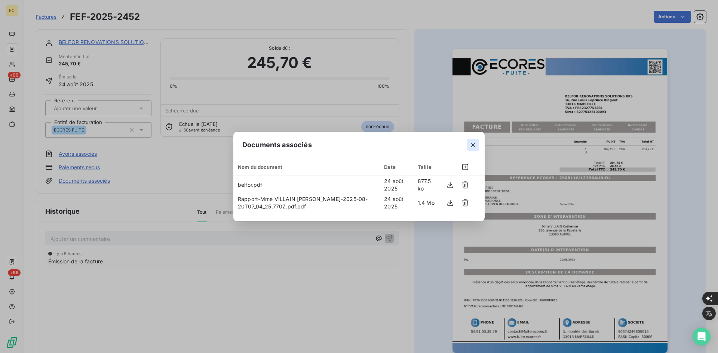
click at [472, 144] on icon "button" at bounding box center [473, 145] width 4 height 4
